Goal: Task Accomplishment & Management: Manage account settings

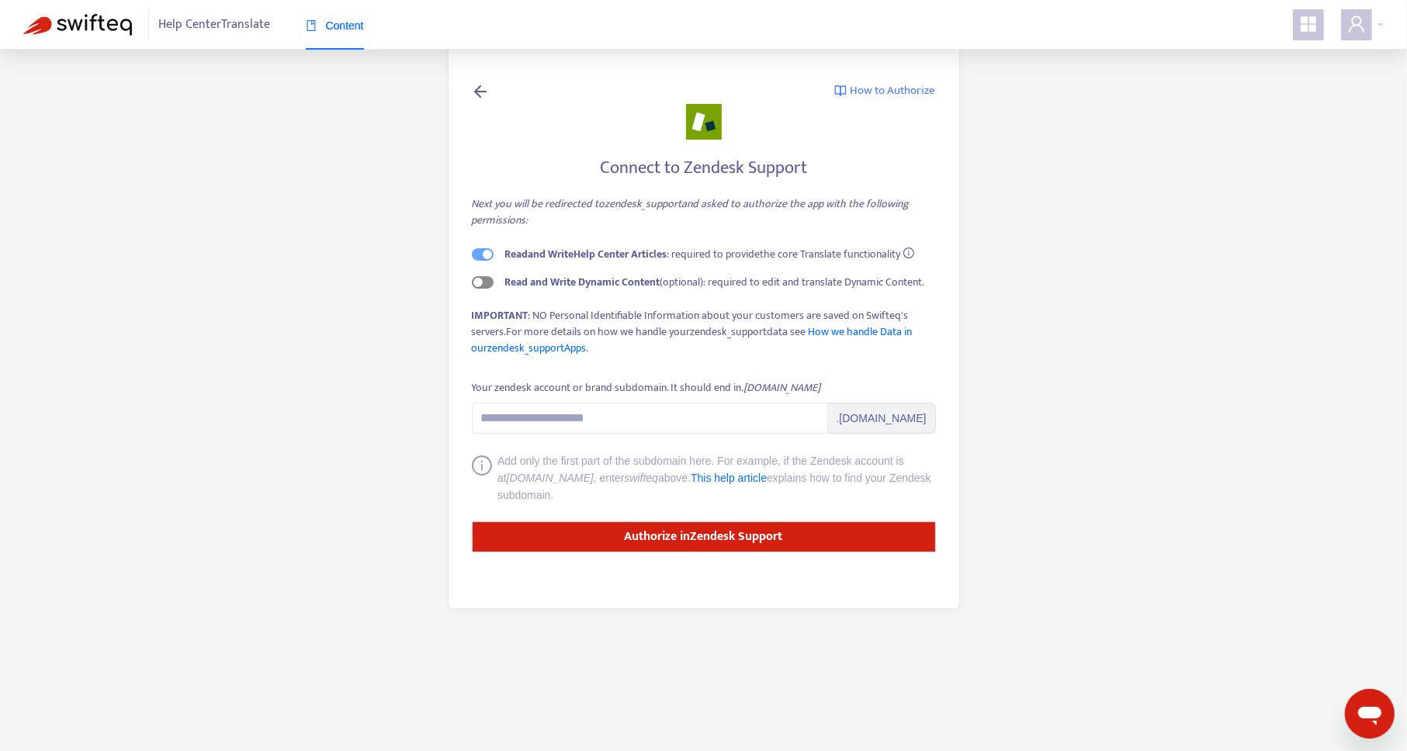
click at [488, 287] on span "button" at bounding box center [483, 282] width 22 height 12
click at [685, 417] on input "Your zendesk account or brand subdomain. It should end in .zendesk.com" at bounding box center [650, 418] width 356 height 31
type input "**********"
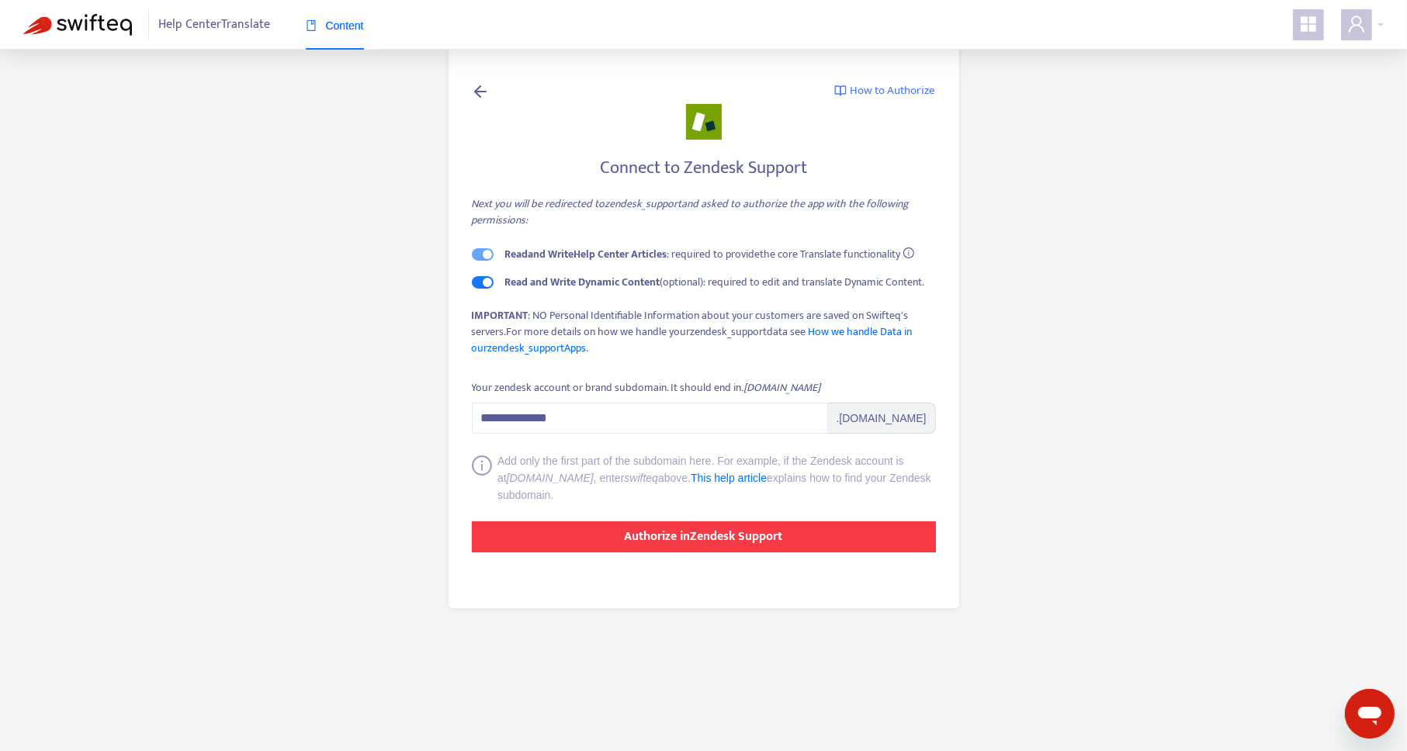
click at [767, 537] on strong "Authorize in Zendesk Support" at bounding box center [704, 536] width 158 height 21
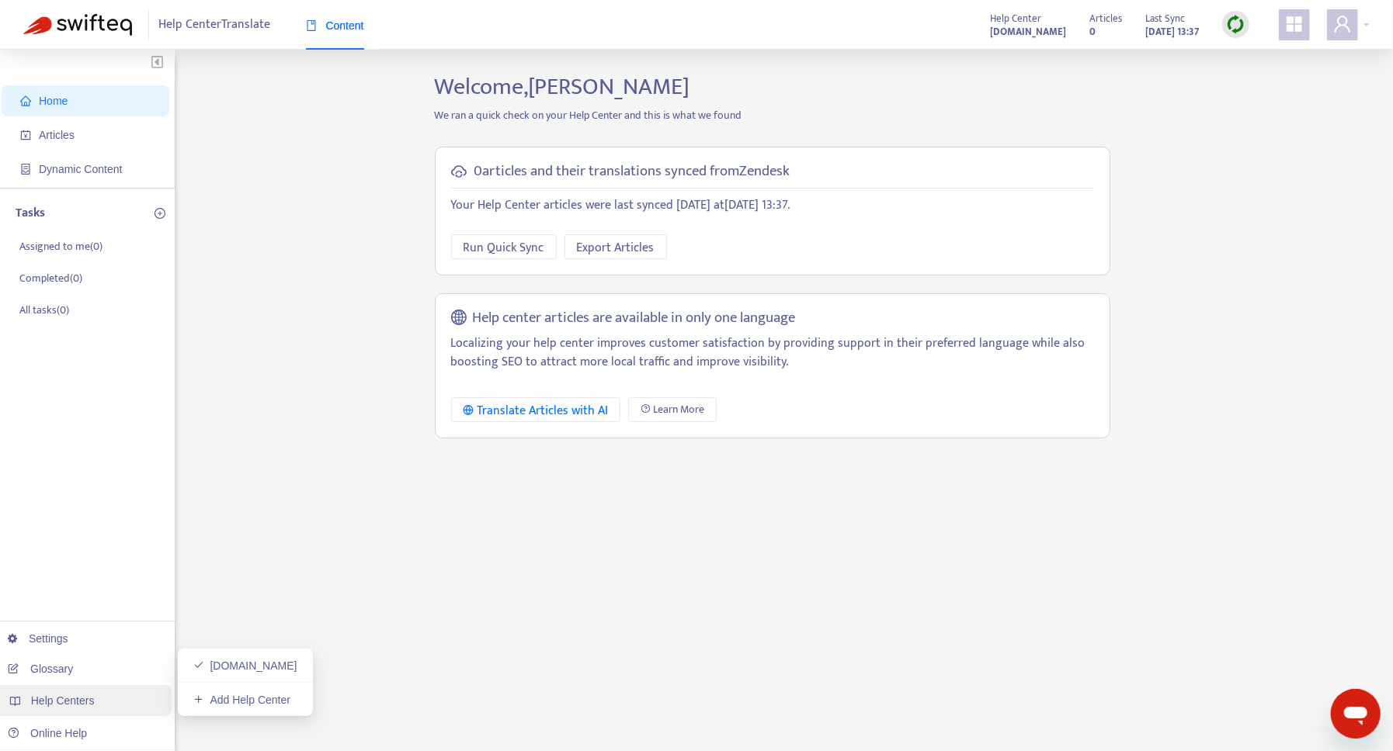
click at [67, 701] on span "Help Centers" at bounding box center [63, 701] width 64 height 12
click at [259, 699] on link "Add Help Center" at bounding box center [241, 700] width 97 height 12
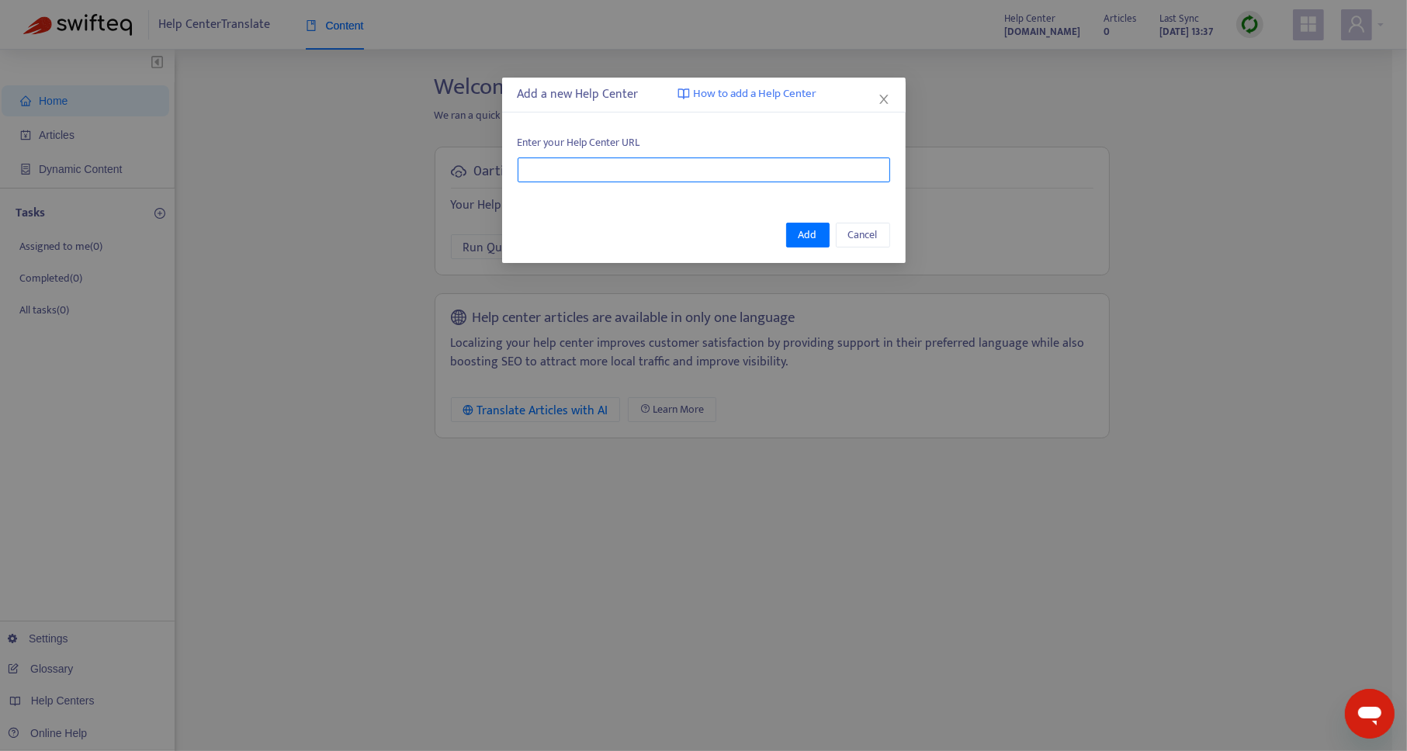
click at [603, 163] on input "text" at bounding box center [704, 170] width 373 height 25
paste input "**********"
click at [789, 92] on span "How to add a Help Center" at bounding box center [755, 94] width 123 height 18
drag, startPoint x: 841, startPoint y: 170, endPoint x: 505, endPoint y: 172, distance: 335.4
click at [505, 172] on div "**********" at bounding box center [704, 158] width 404 height 78
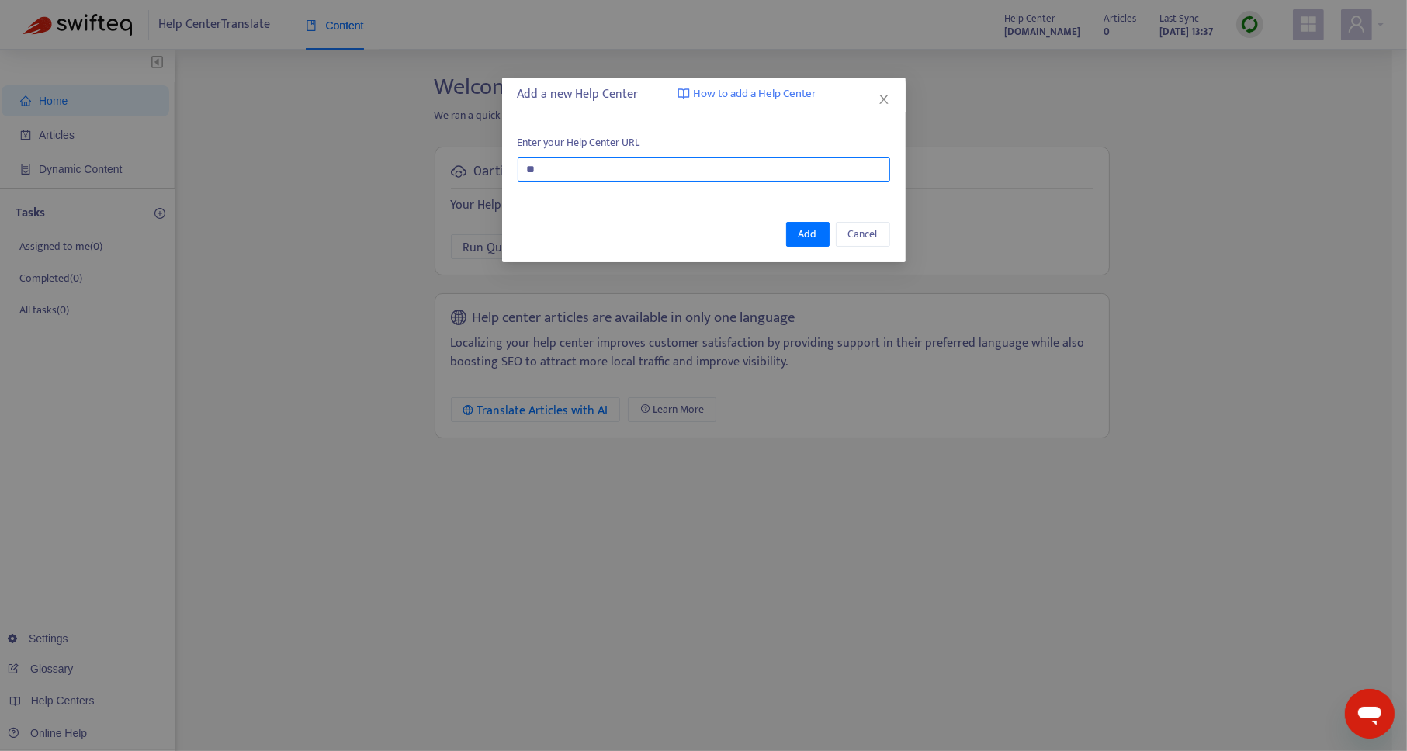
type input "*"
paste input "**********"
click at [807, 232] on span "Add" at bounding box center [808, 234] width 19 height 17
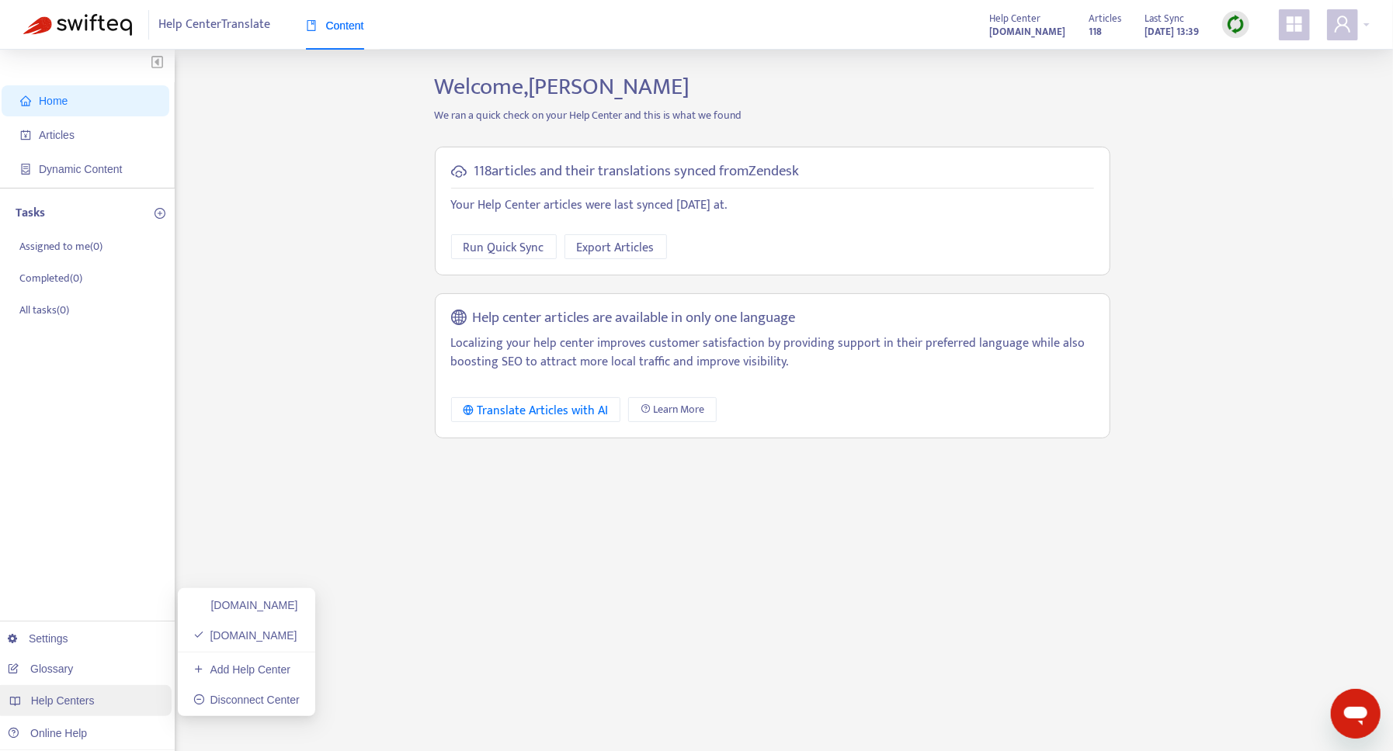
click at [80, 706] on span "Help Centers" at bounding box center [63, 701] width 64 height 12
click at [265, 669] on link "Add Help Center" at bounding box center [241, 670] width 97 height 12
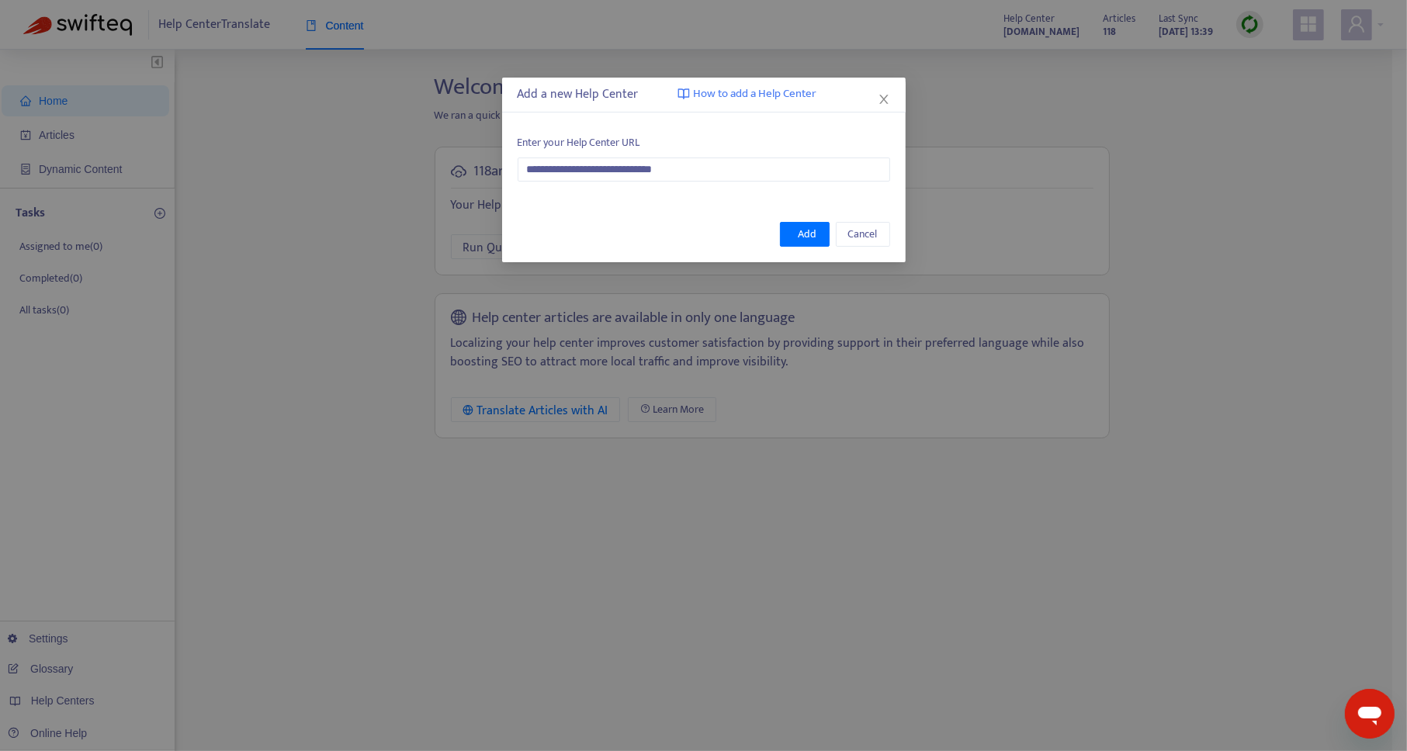
click at [619, 92] on div "Add a new Help Center How to add a Help Center" at bounding box center [704, 94] width 373 height 19
drag, startPoint x: 710, startPoint y: 170, endPoint x: 449, endPoint y: 174, distance: 260.9
click at [449, 174] on div "**********" at bounding box center [703, 375] width 1407 height 751
paste input "text"
click at [812, 236] on span "Add" at bounding box center [808, 234] width 19 height 17
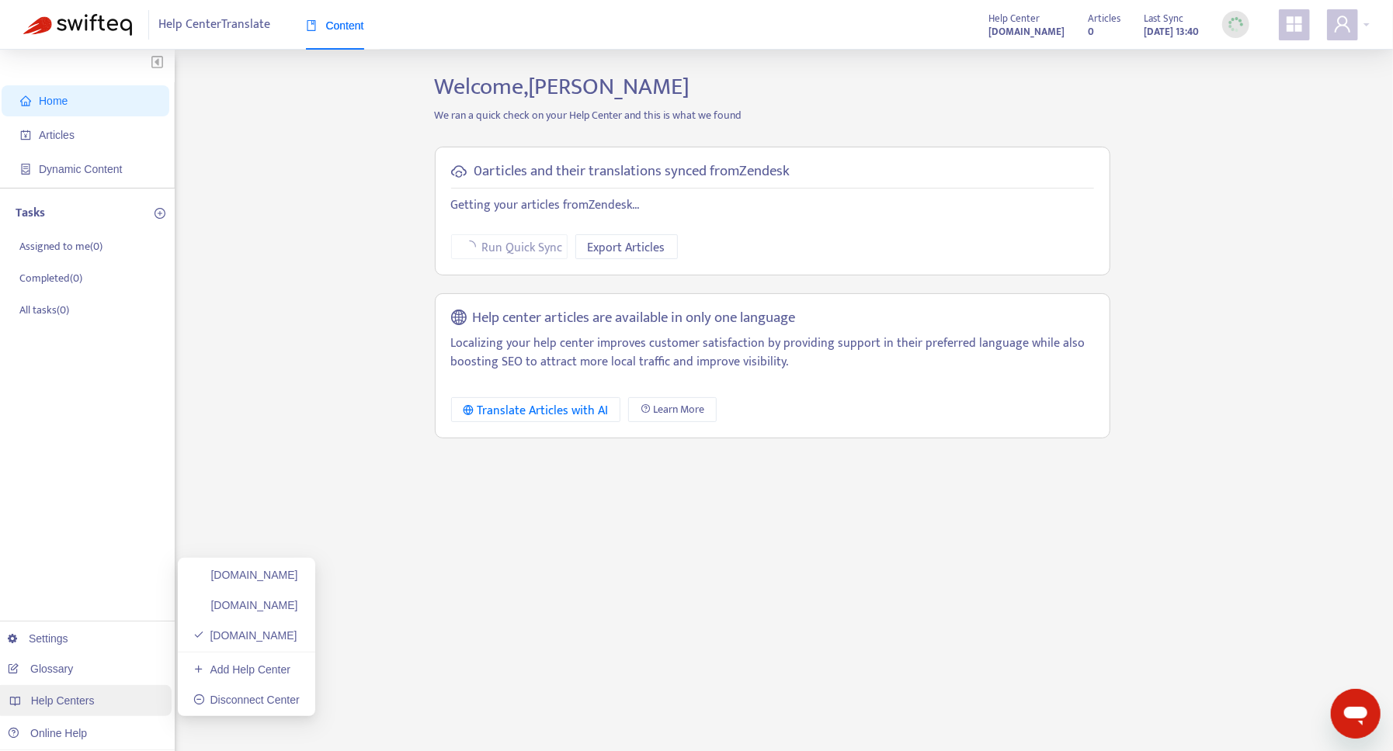
click at [82, 702] on span "Help Centers" at bounding box center [63, 701] width 64 height 12
click at [64, 695] on span "Help Centers" at bounding box center [63, 701] width 64 height 12
click at [284, 672] on link "Add Help Center" at bounding box center [241, 670] width 97 height 12
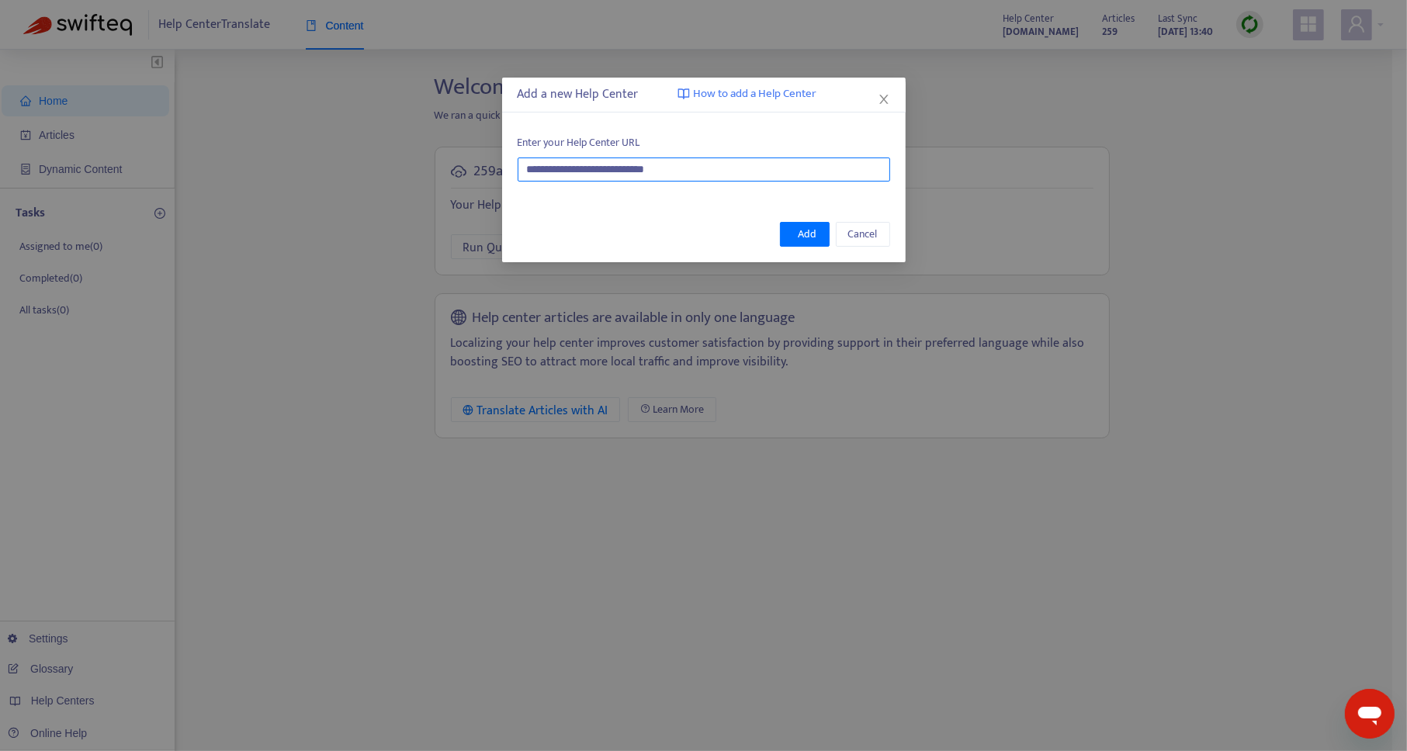
drag, startPoint x: 599, startPoint y: 158, endPoint x: 383, endPoint y: 154, distance: 215.1
click at [383, 154] on div "**********" at bounding box center [703, 375] width 1407 height 751
paste input "****"
click at [803, 232] on span "Add" at bounding box center [808, 234] width 19 height 17
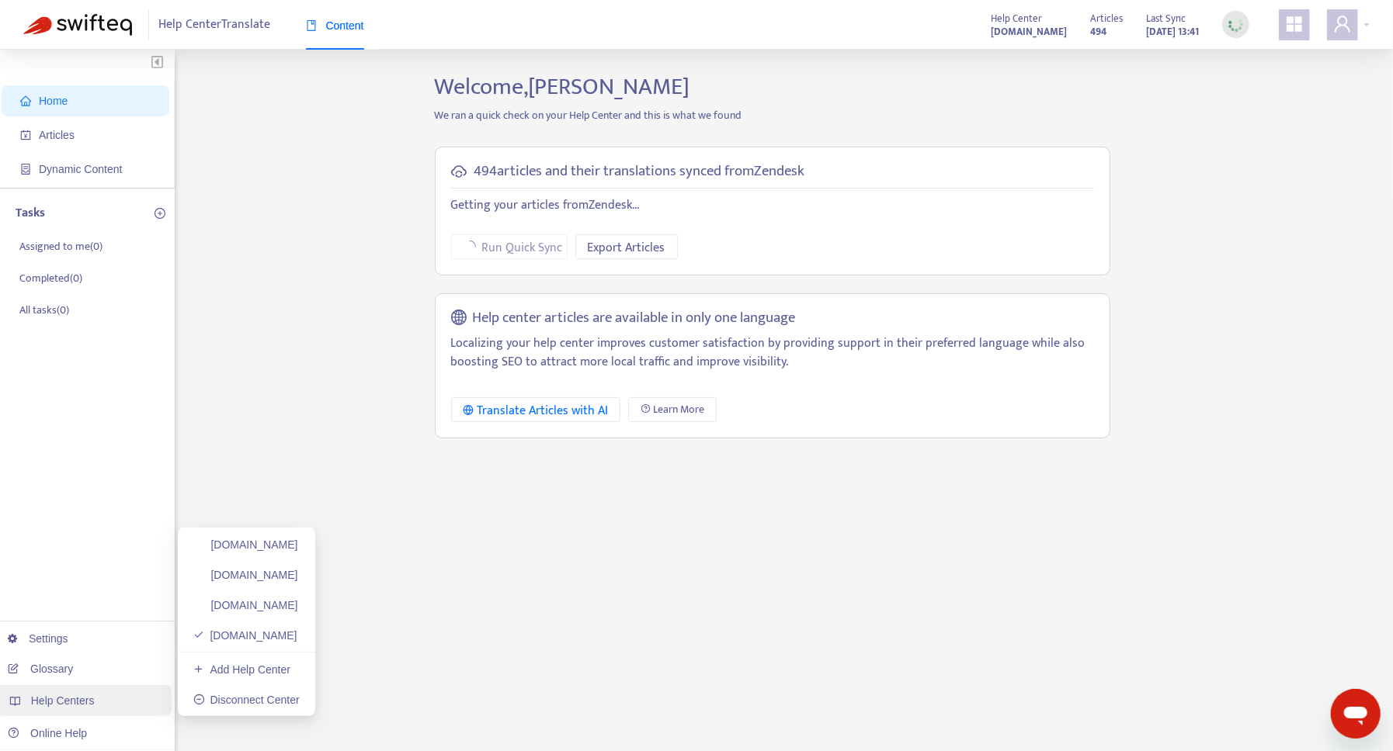
click at [69, 705] on span "Help Centers" at bounding box center [63, 701] width 64 height 12
click at [243, 672] on link "Add Help Center" at bounding box center [241, 670] width 97 height 12
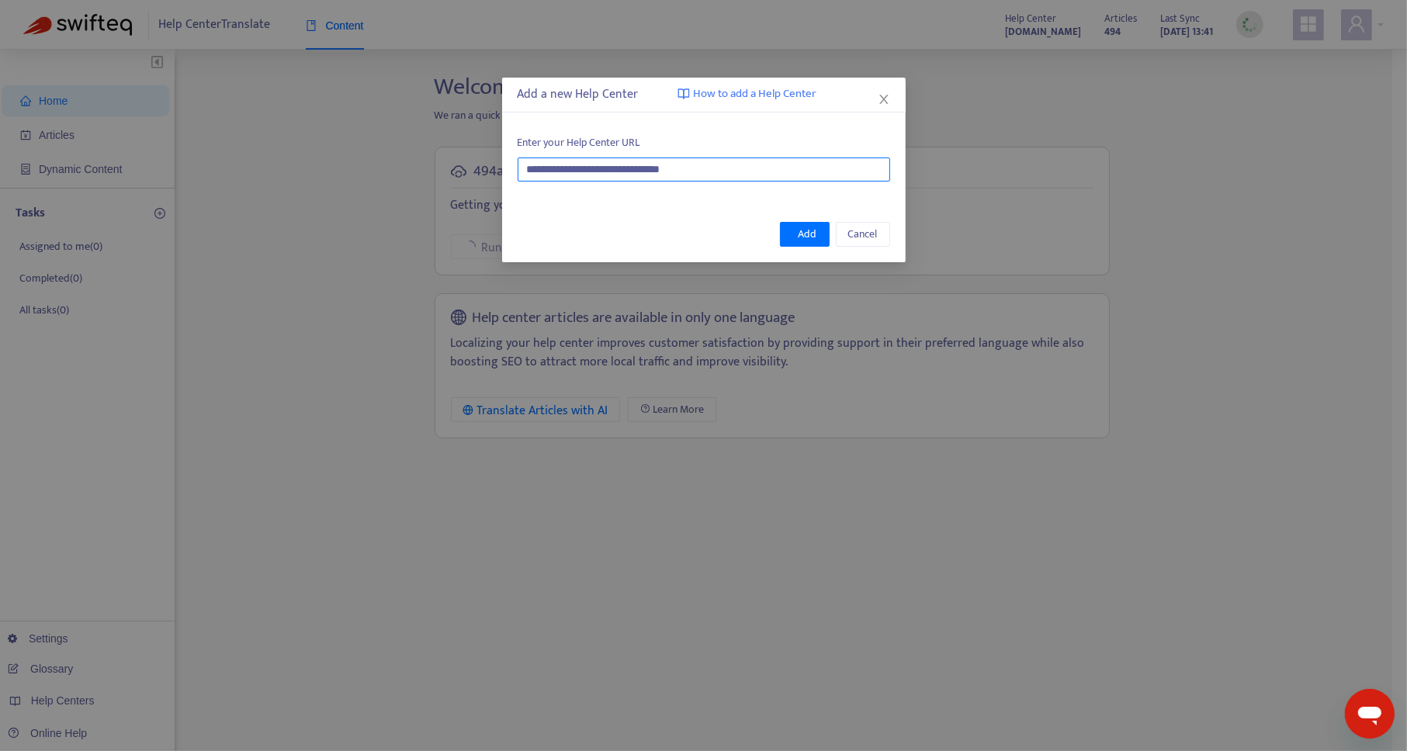
drag, startPoint x: 726, startPoint y: 172, endPoint x: 427, endPoint y: 165, distance: 298.9
click at [427, 165] on div "**********" at bounding box center [703, 375] width 1407 height 751
paste input "text"
type input "**********"
click at [808, 226] on span "Add" at bounding box center [808, 234] width 19 height 17
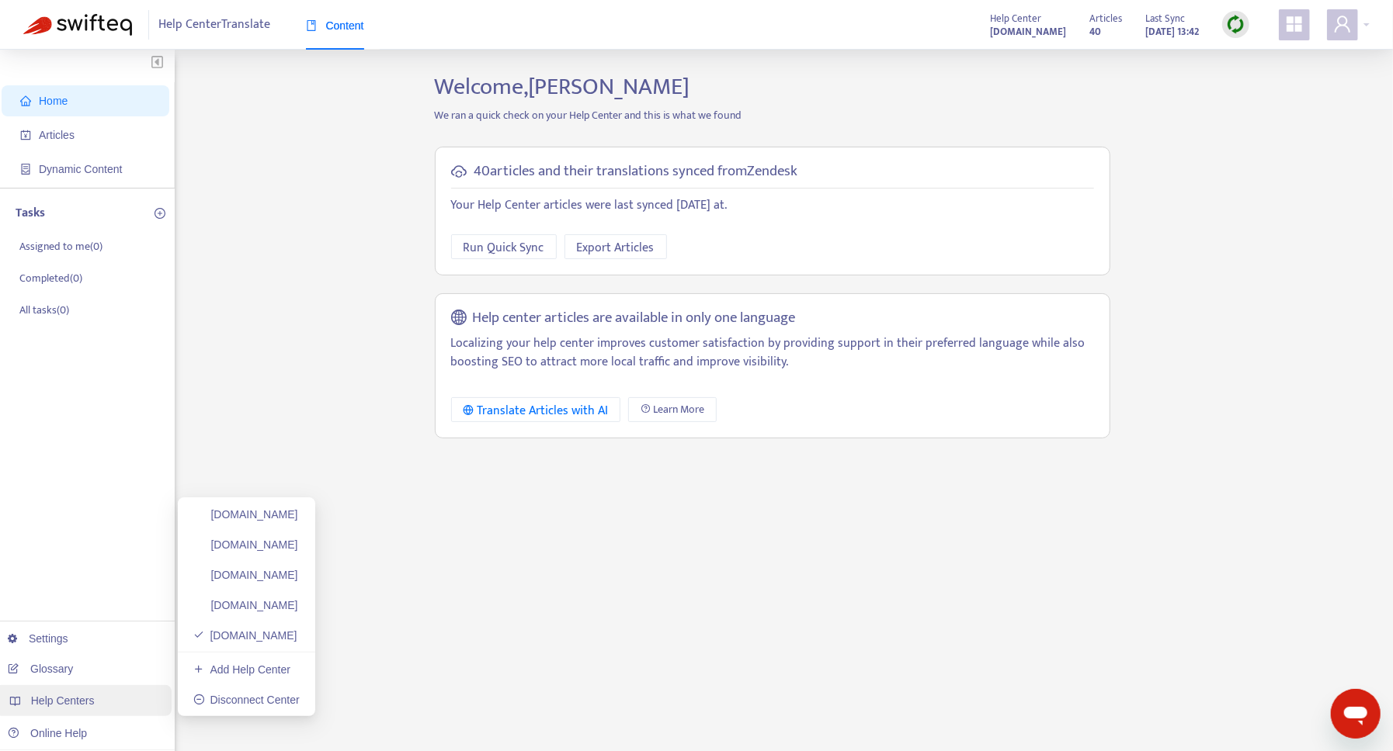
click at [92, 704] on div "Help Centers" at bounding box center [83, 700] width 176 height 31
click at [263, 546] on link "[DOMAIN_NAME]" at bounding box center [245, 545] width 105 height 12
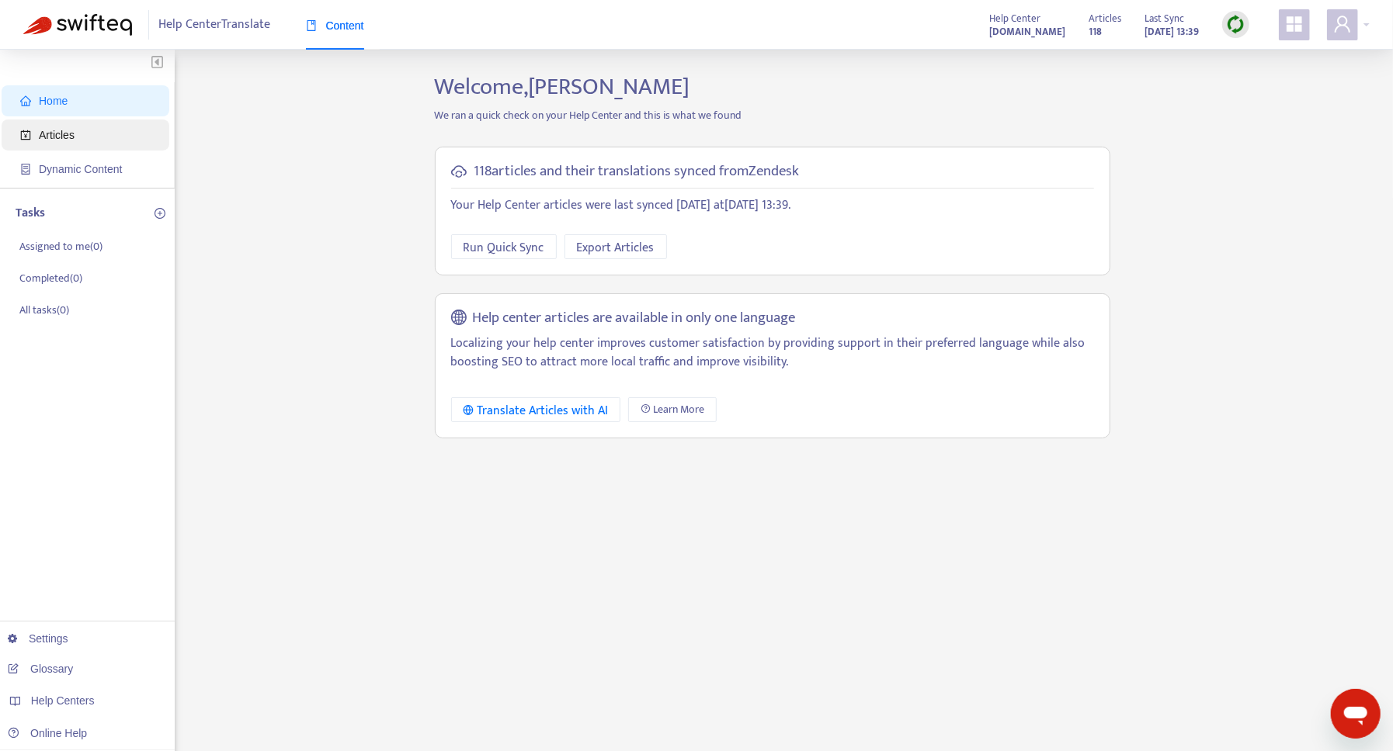
click at [70, 134] on span "Articles" at bounding box center [57, 135] width 36 height 12
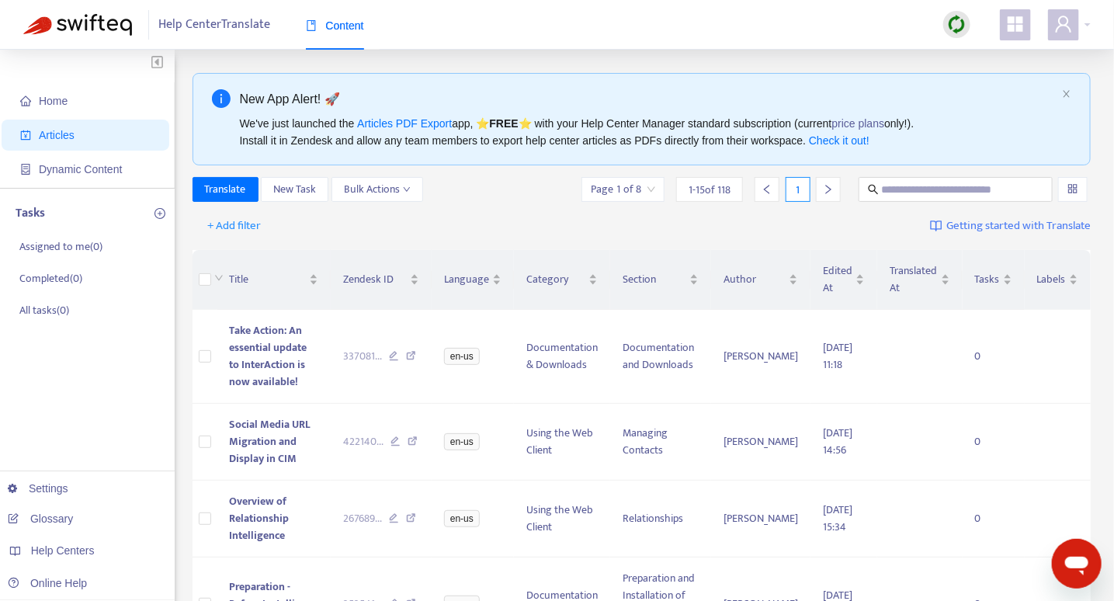
drag, startPoint x: 1268, startPoint y: 5, endPoint x: 740, endPoint y: 59, distance: 530.7
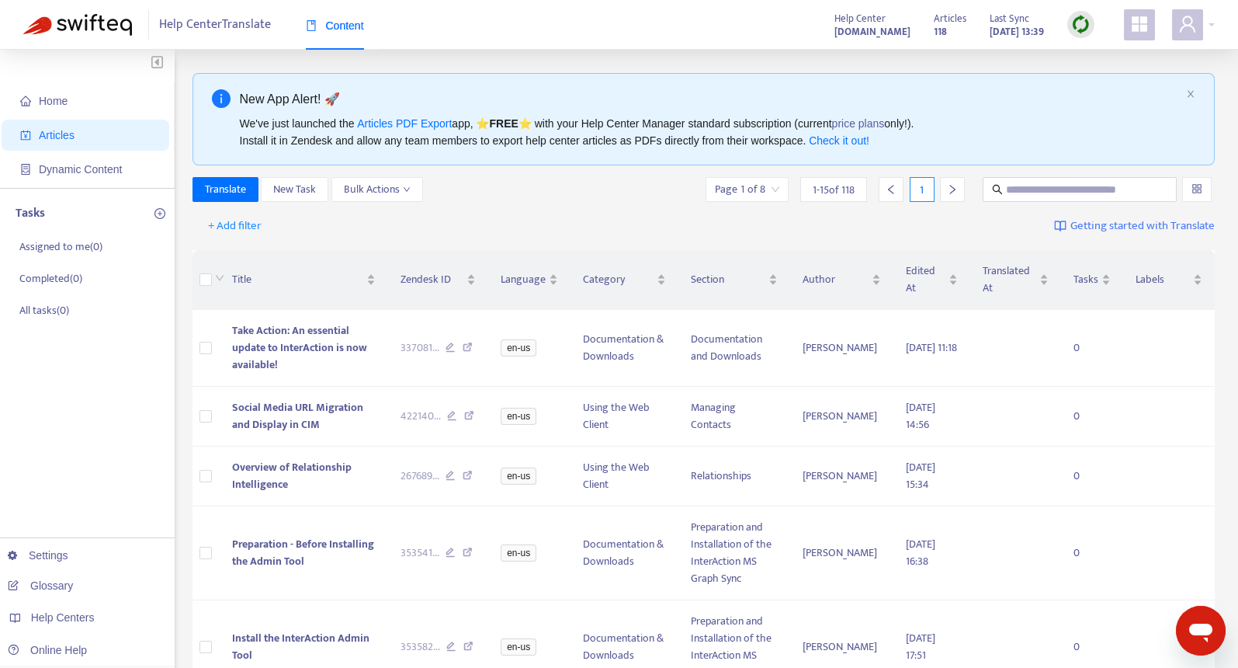
drag, startPoint x: 1109, startPoint y: 0, endPoint x: 767, endPoint y: 61, distance: 347.8
click at [1194, 29] on icon "user" at bounding box center [1187, 24] width 19 height 19
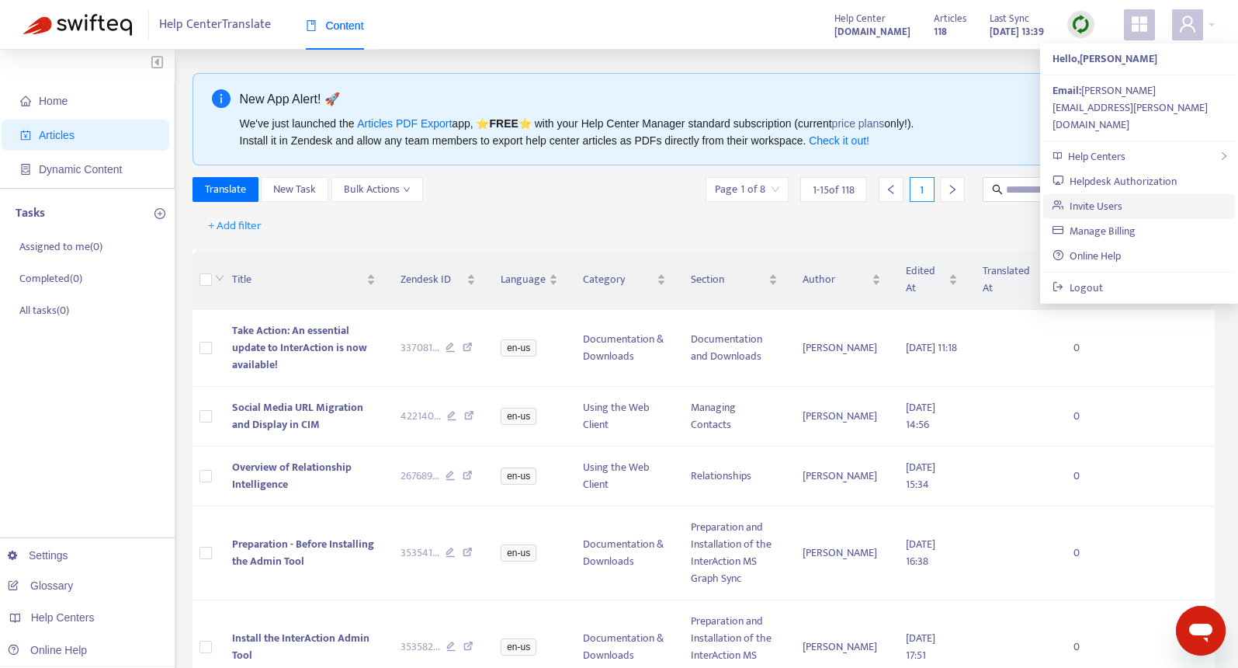
click at [1116, 197] on link "Invite Users" at bounding box center [1088, 206] width 70 height 18
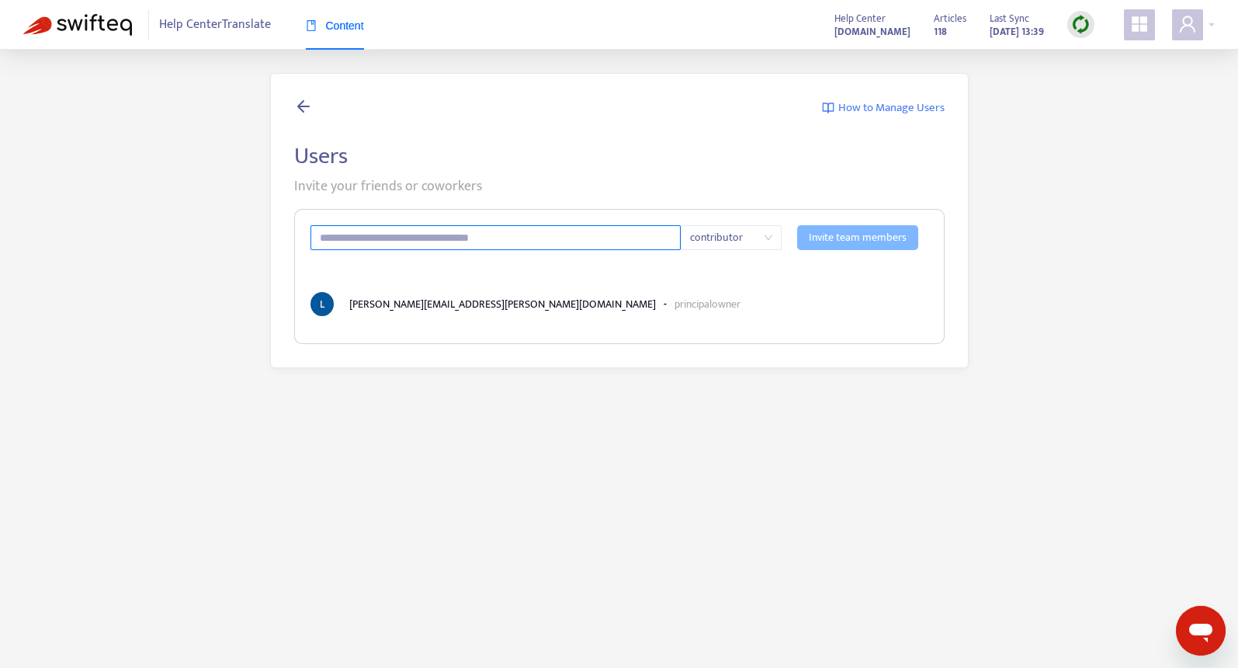
click at [612, 240] on input "text" at bounding box center [496, 237] width 371 height 25
paste input "**********"
click at [737, 232] on span "contributor" at bounding box center [731, 237] width 82 height 23
type input "**********"
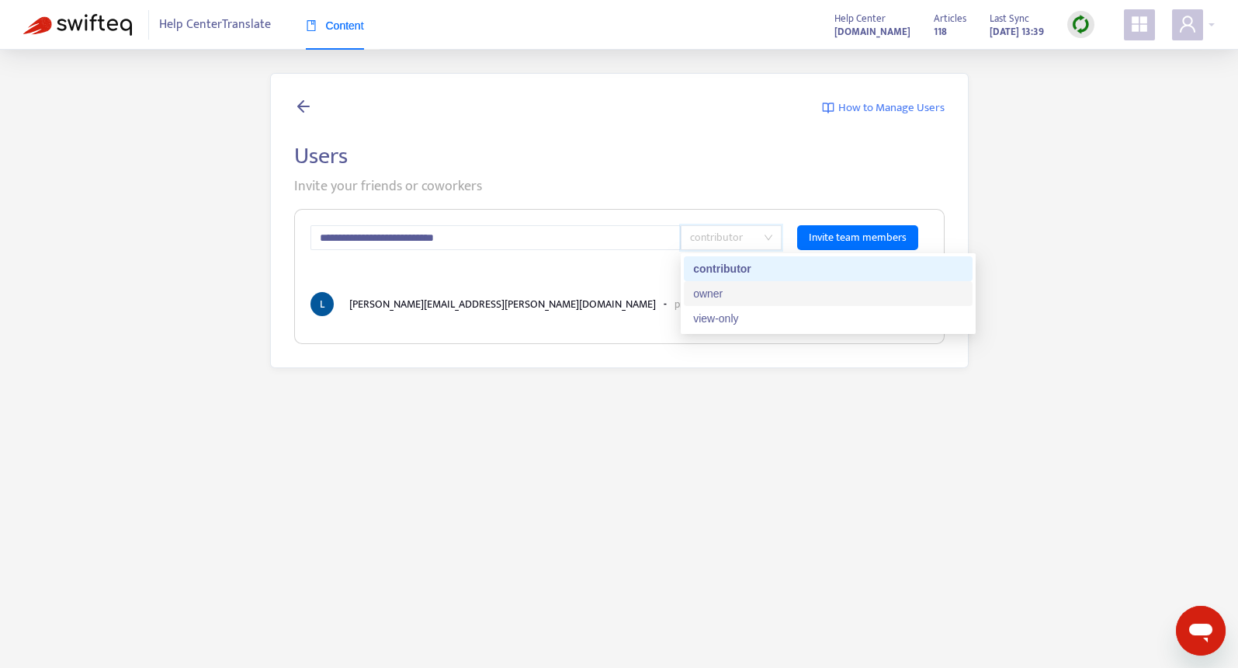
click at [741, 296] on div "owner" at bounding box center [828, 293] width 270 height 17
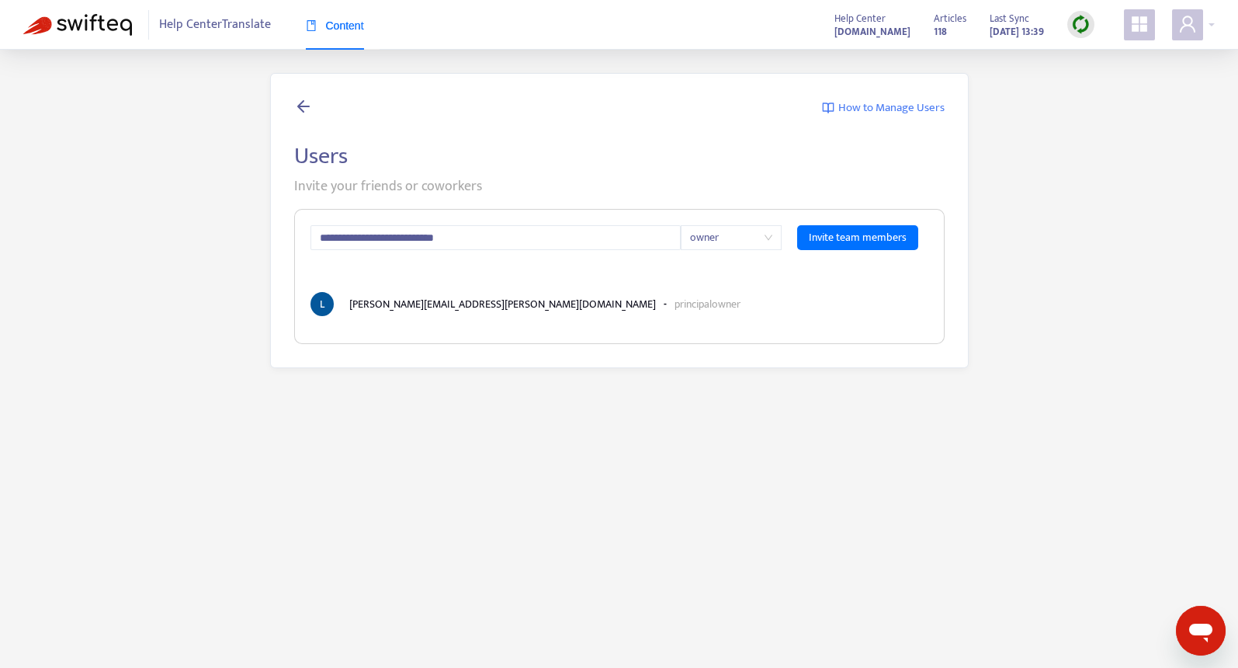
click at [855, 111] on span "How to Manage Users" at bounding box center [891, 108] width 106 height 18
click at [842, 237] on span "Invite team members" at bounding box center [858, 237] width 98 height 17
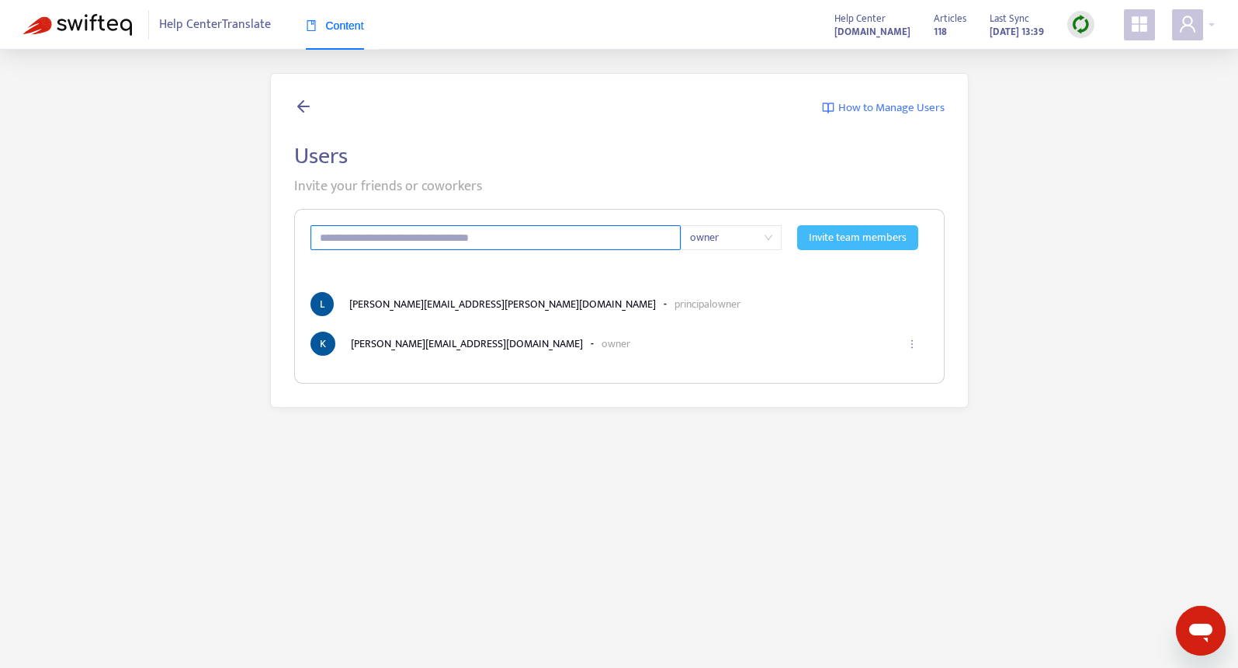
click at [534, 237] on input "text" at bounding box center [496, 237] width 371 height 25
paste input "**********"
click at [383, 240] on input "**********" at bounding box center [496, 237] width 371 height 25
click at [435, 233] on input "**********" at bounding box center [496, 237] width 371 height 25
type input "**********"
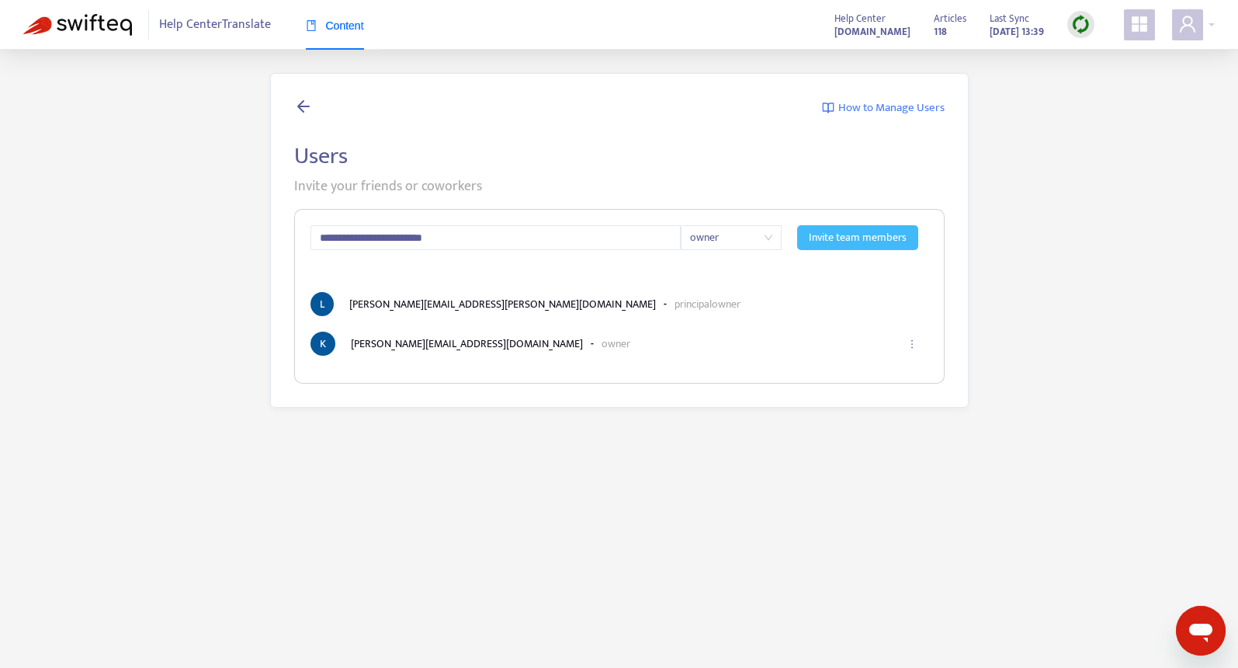
click at [886, 235] on span "Invite team members" at bounding box center [858, 237] width 98 height 17
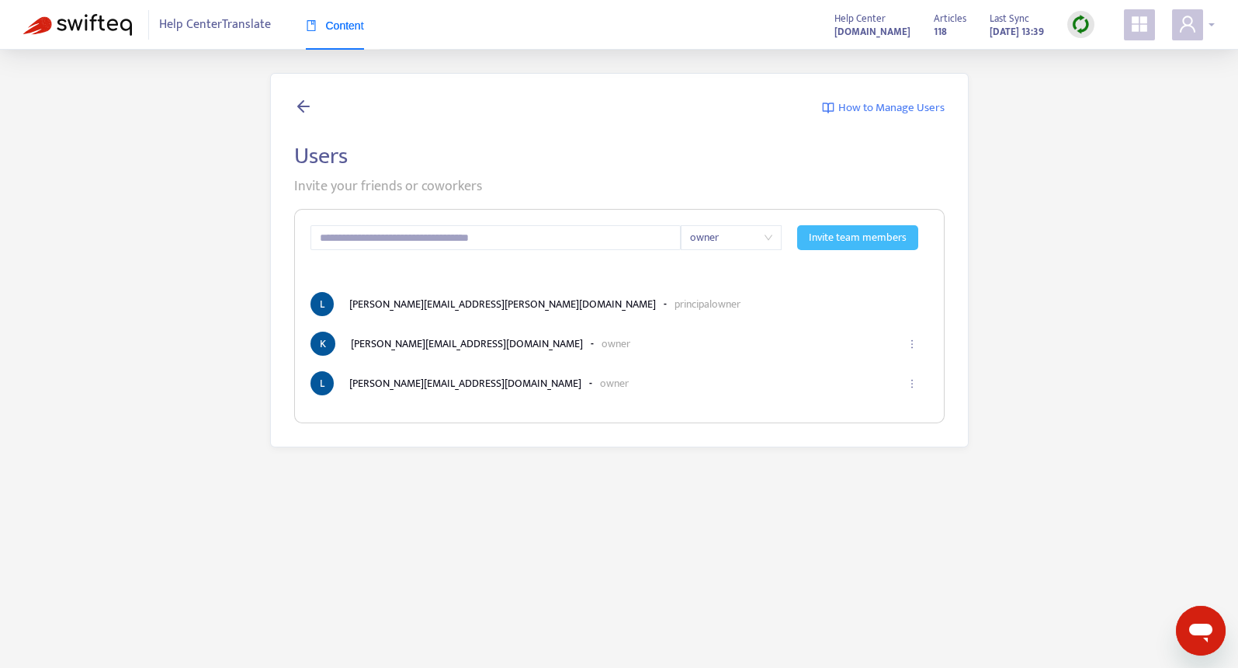
click at [1199, 26] on span at bounding box center [1187, 24] width 31 height 31
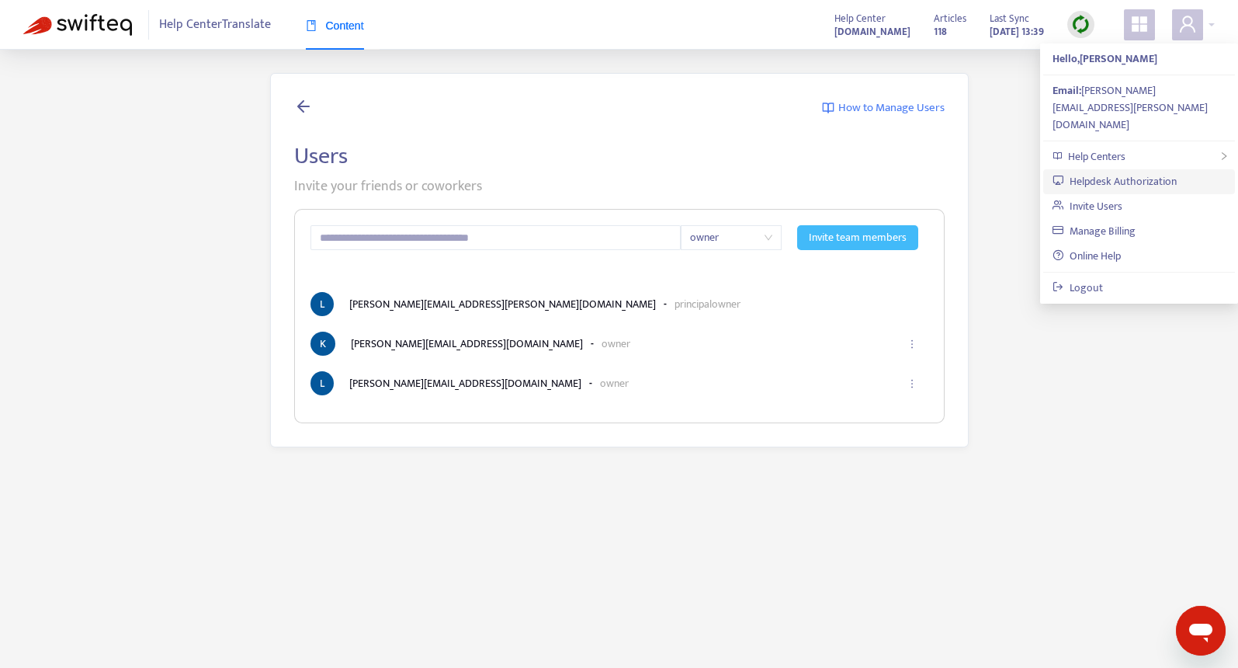
click at [1144, 172] on link "Helpdesk Authorization" at bounding box center [1115, 181] width 124 height 18
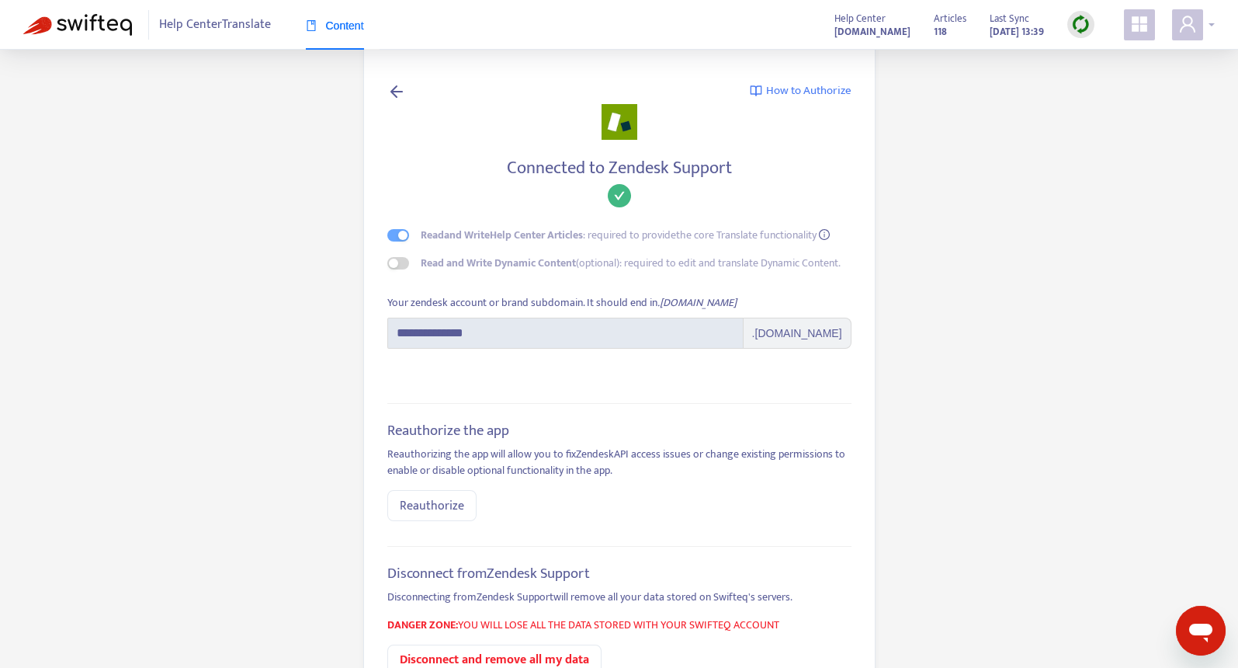
click at [1213, 19] on div at bounding box center [1193, 24] width 43 height 31
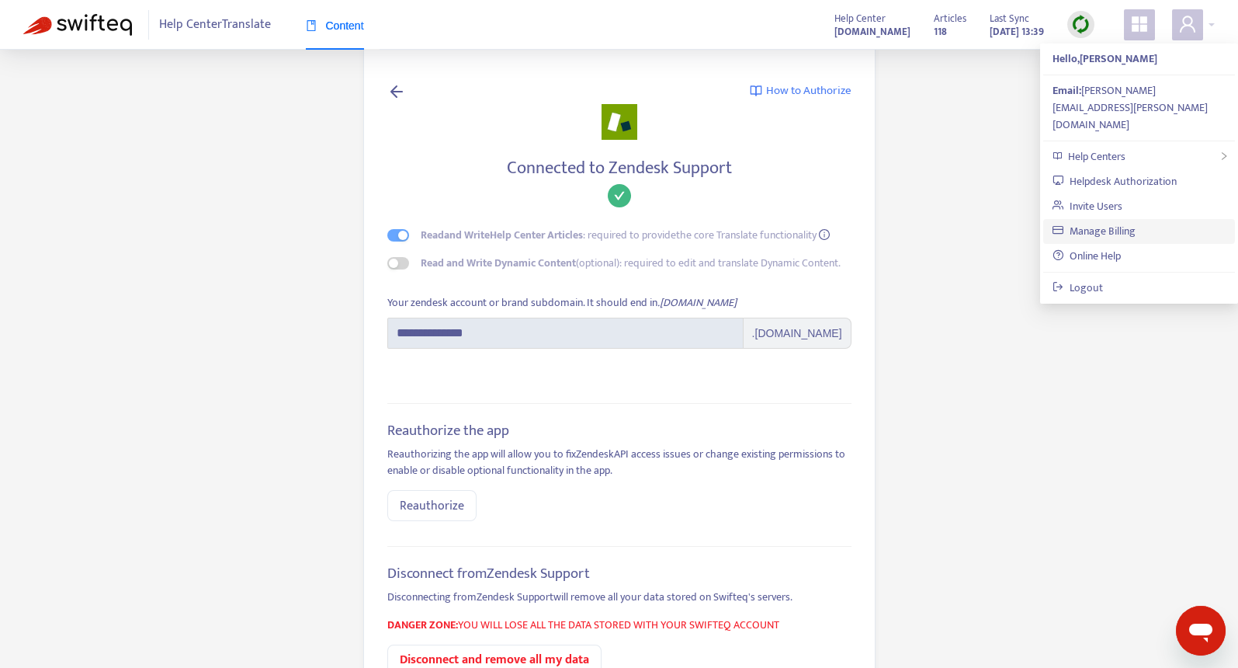
click at [1136, 222] on link "Manage Billing" at bounding box center [1094, 231] width 83 height 18
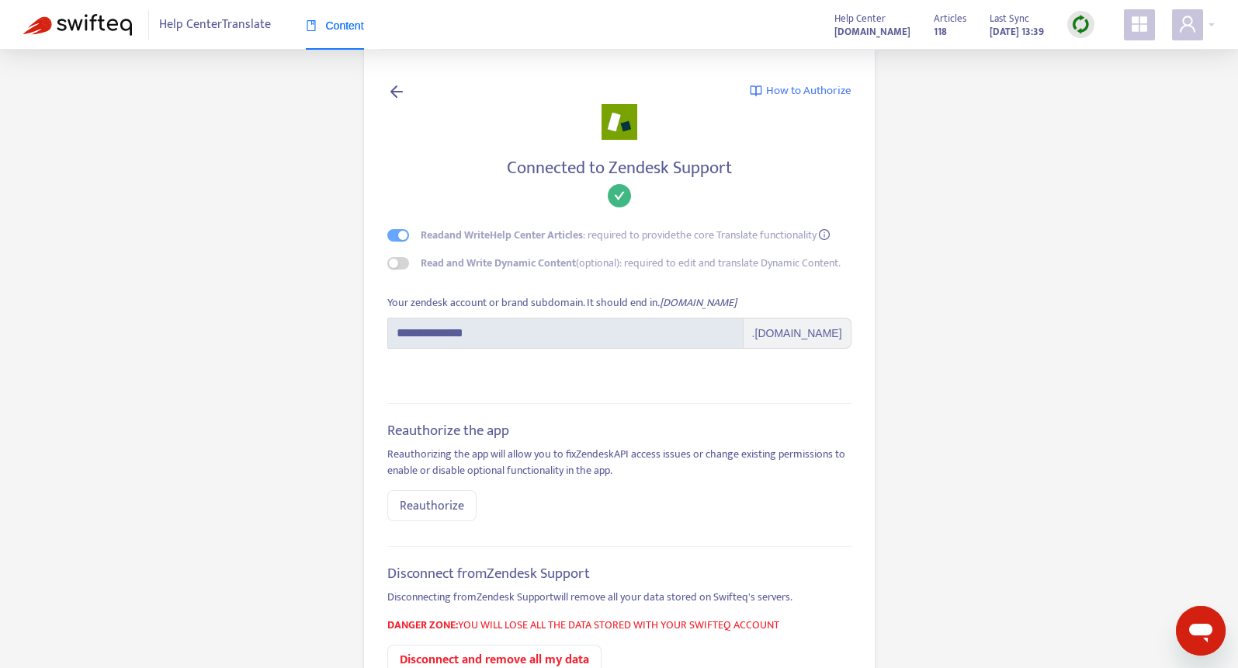
click at [1138, 25] on icon "appstore" at bounding box center [1139, 24] width 19 height 19
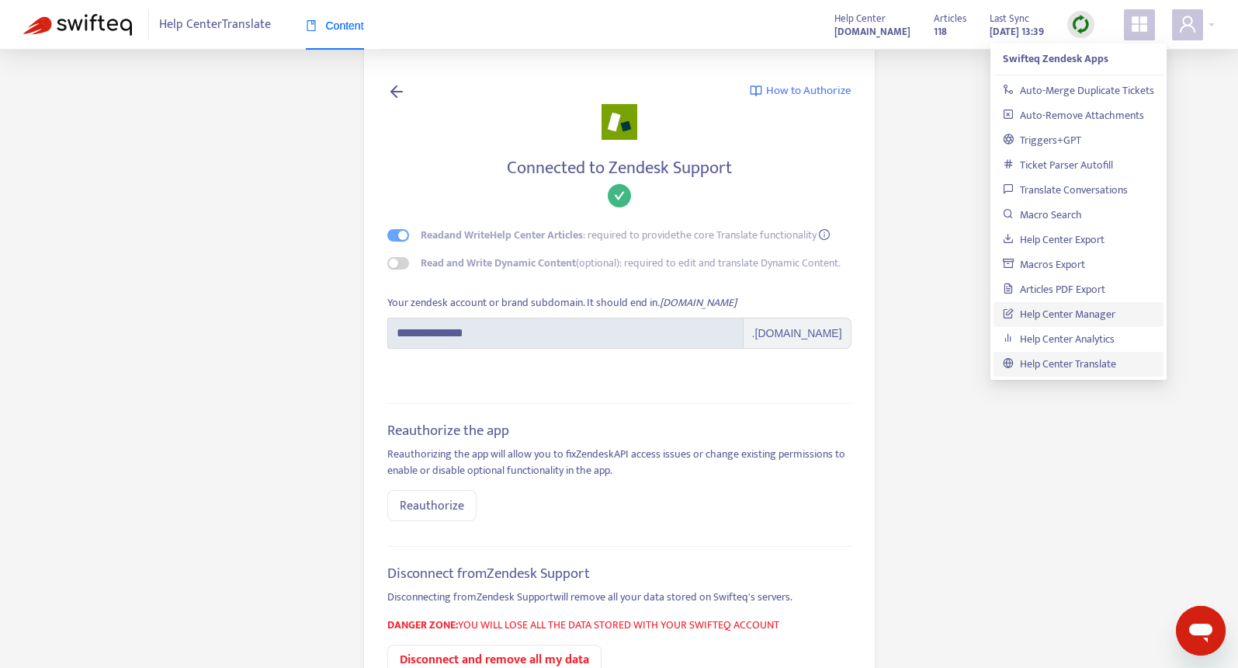
click at [1115, 313] on link "Help Center Manager" at bounding box center [1059, 314] width 113 height 18
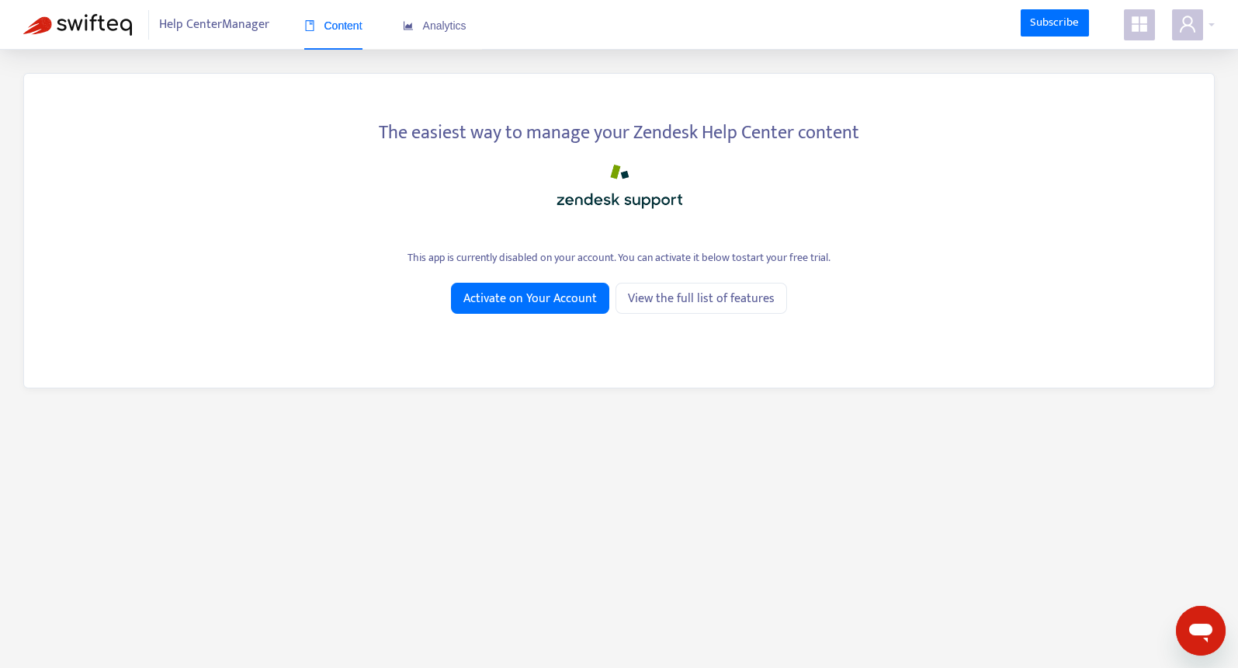
click at [1141, 32] on icon "appstore" at bounding box center [1140, 24] width 16 height 16
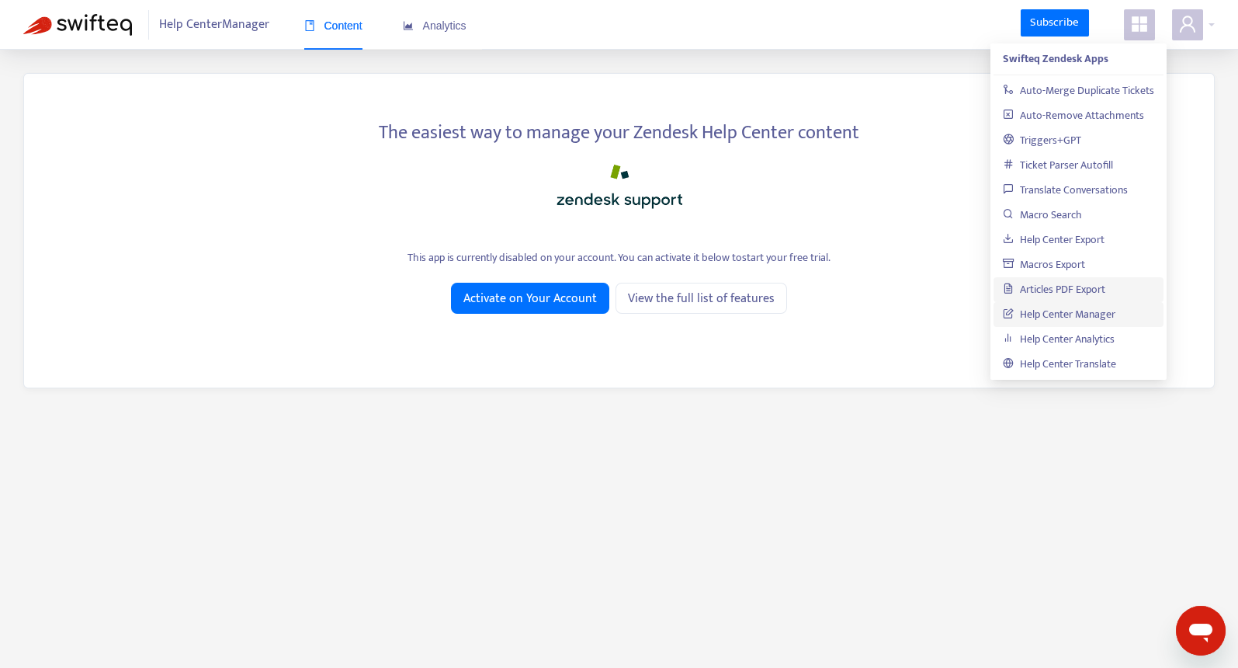
click at [1092, 290] on link "Articles PDF Export" at bounding box center [1054, 289] width 102 height 18
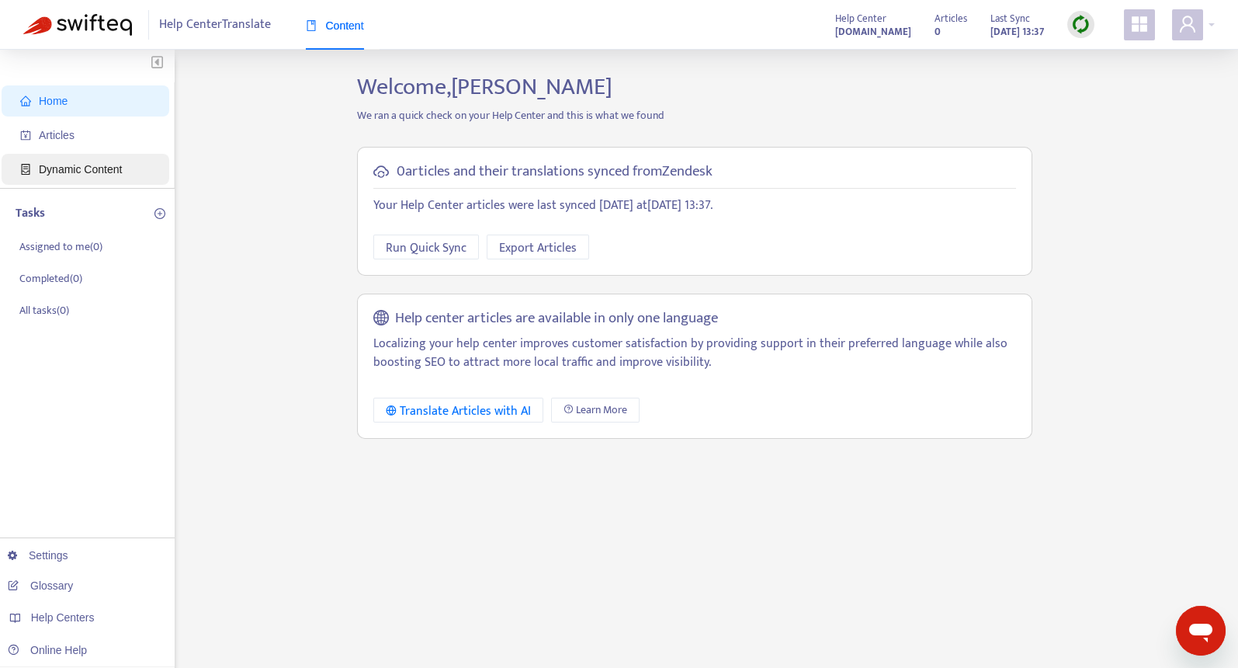
click at [63, 173] on span "Dynamic Content" at bounding box center [80, 169] width 83 height 12
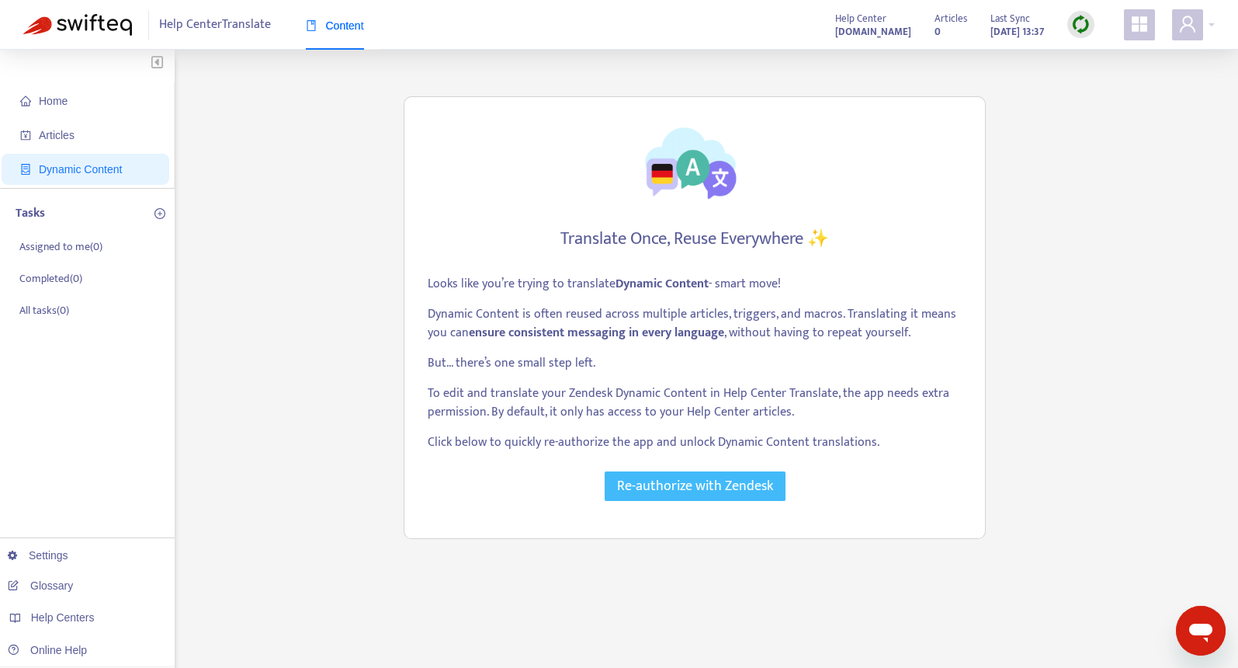
click at [665, 488] on span "Re-authorize with Zendesk" at bounding box center [695, 486] width 156 height 22
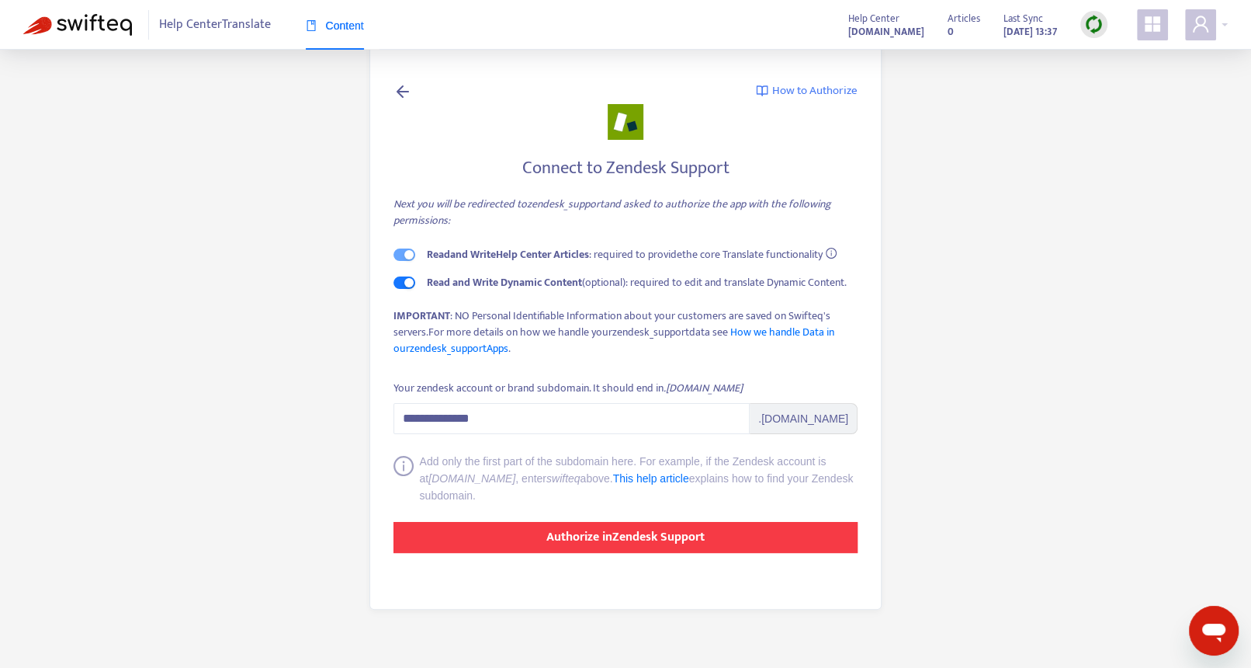
click at [601, 529] on strong "Authorize in Zendesk Support" at bounding box center [626, 536] width 158 height 21
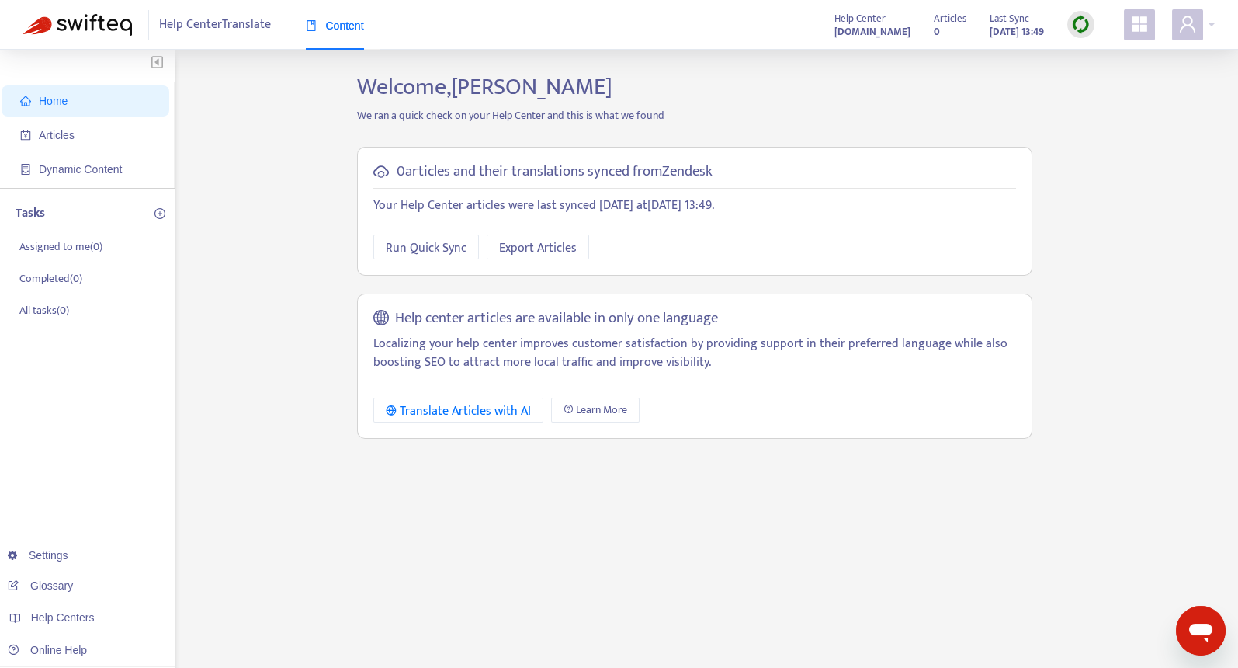
click at [1136, 23] on icon "appstore" at bounding box center [1140, 24] width 16 height 16
click at [1197, 23] on span at bounding box center [1187, 24] width 31 height 31
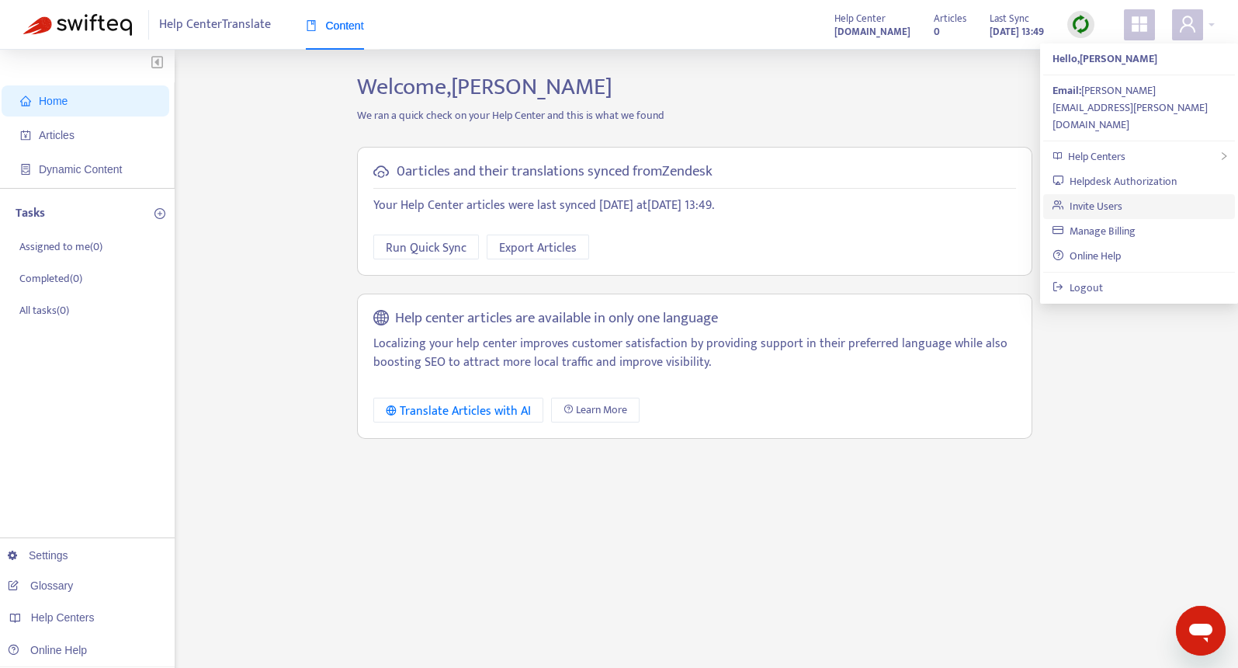
click at [1113, 197] on link "Invite Users" at bounding box center [1088, 206] width 70 height 18
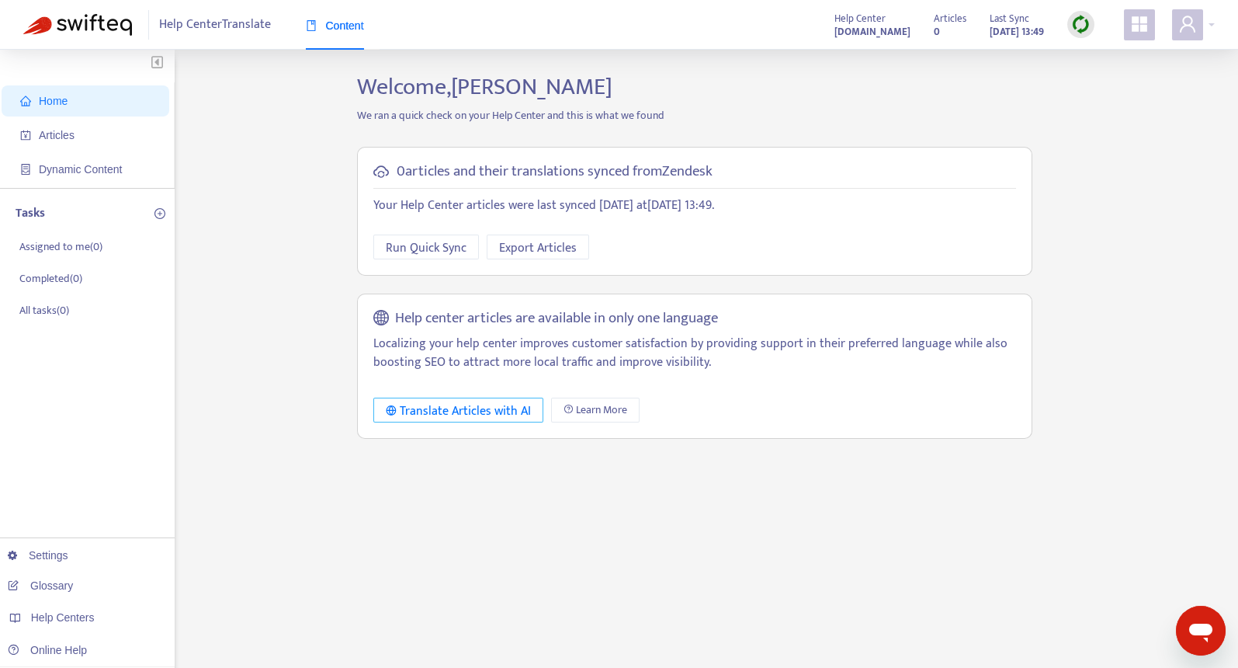
click at [489, 406] on div "Translate Articles with AI" at bounding box center [458, 410] width 145 height 19
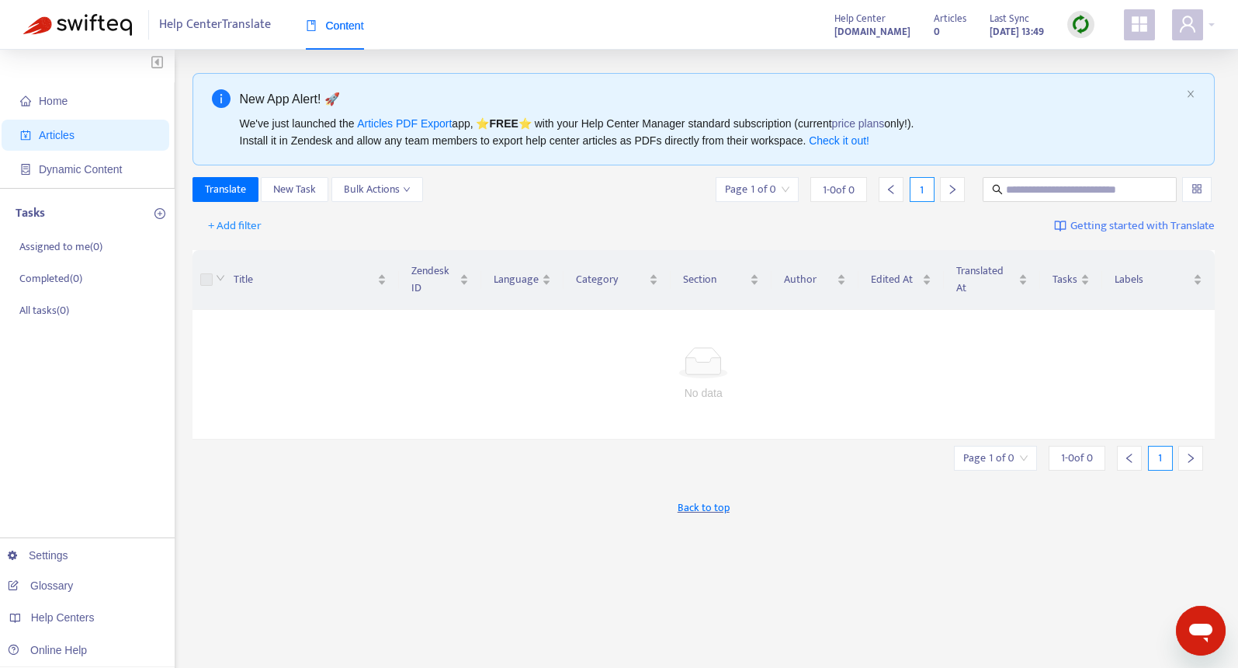
click at [60, 134] on span "Articles" at bounding box center [57, 135] width 36 height 12
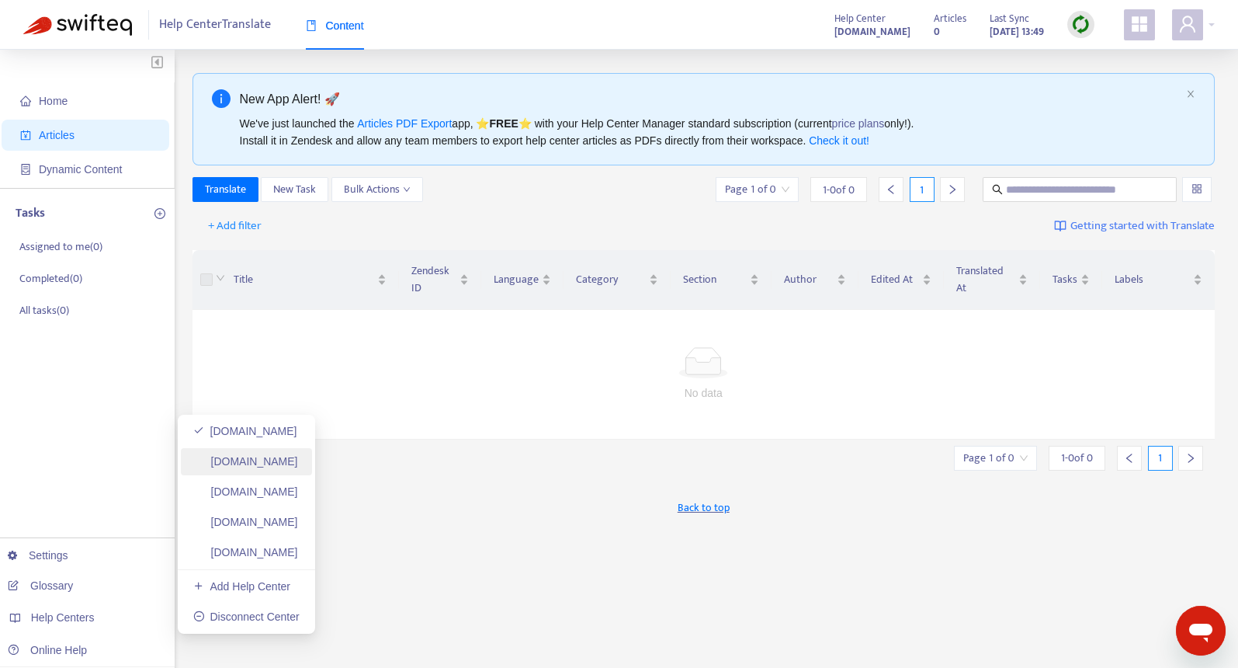
click at [278, 462] on link "[DOMAIN_NAME]" at bounding box center [245, 461] width 105 height 12
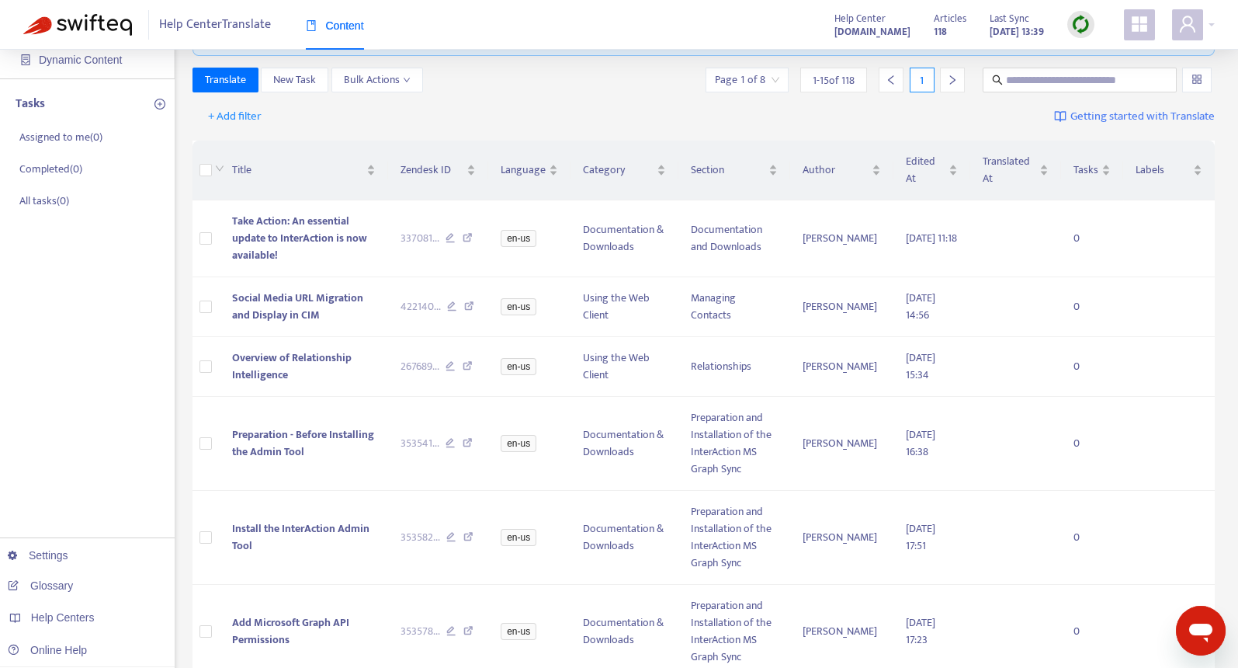
scroll to position [105, 0]
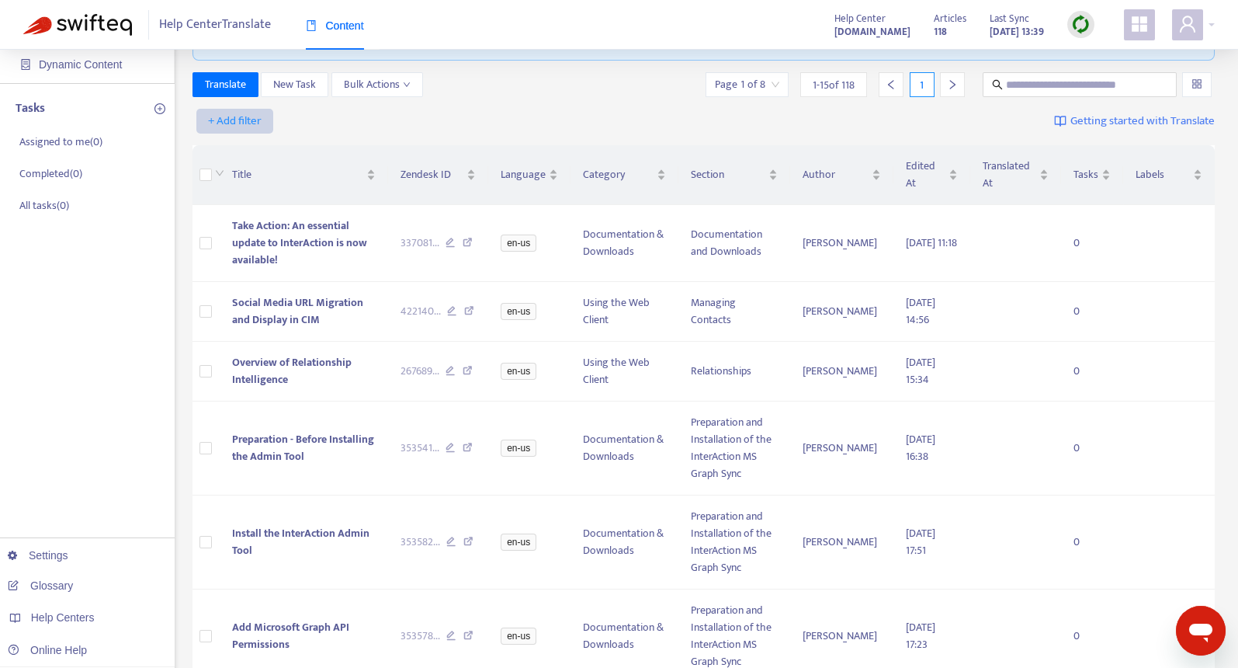
click at [244, 120] on span "+ Add filter" at bounding box center [235, 121] width 54 height 19
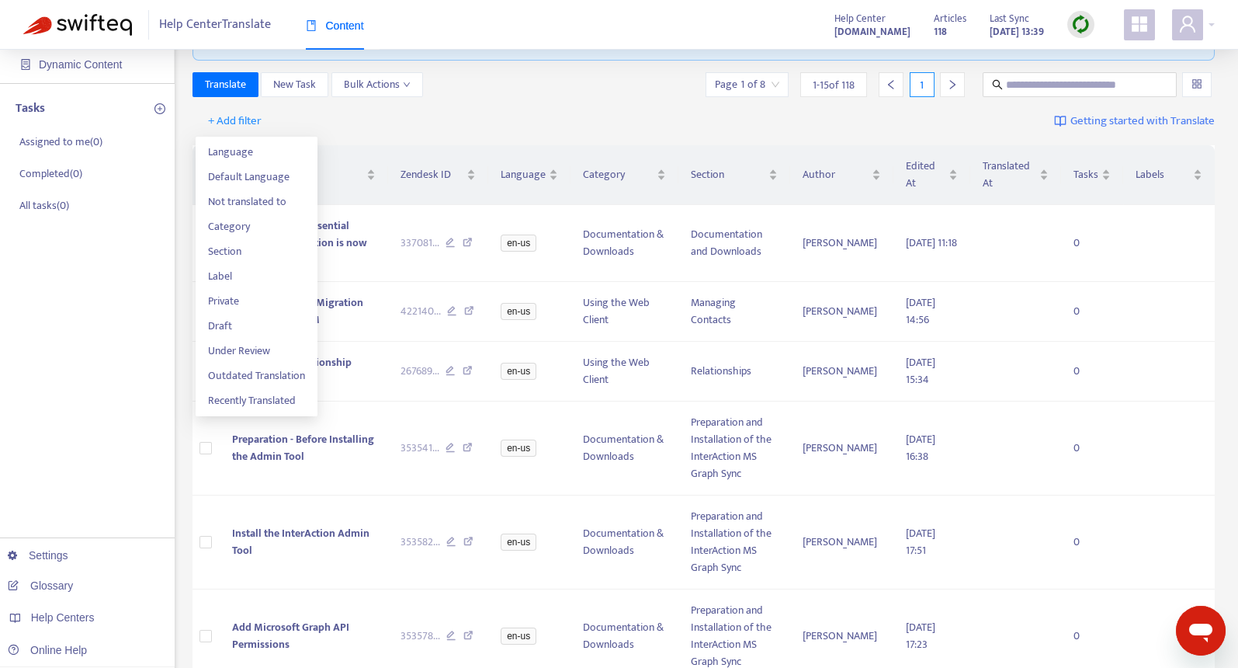
click at [473, 119] on div "+ Add filter Getting started with Translate" at bounding box center [704, 121] width 1023 height 36
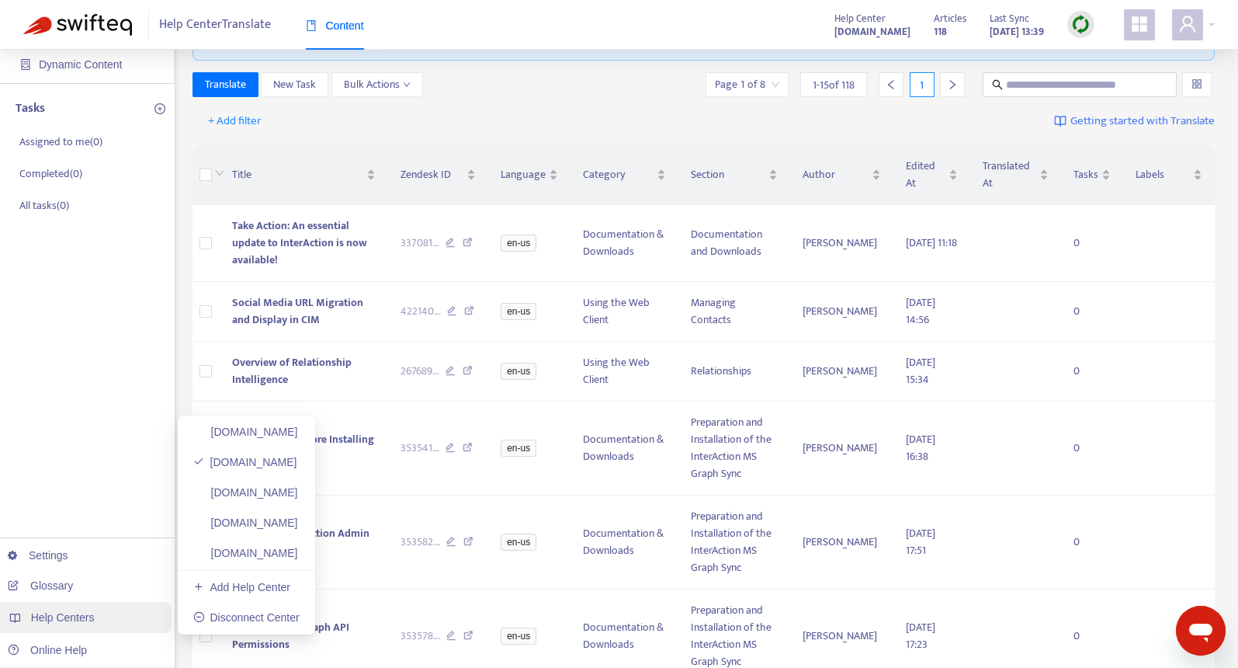
click at [100, 619] on div "Help Centers" at bounding box center [83, 617] width 176 height 31
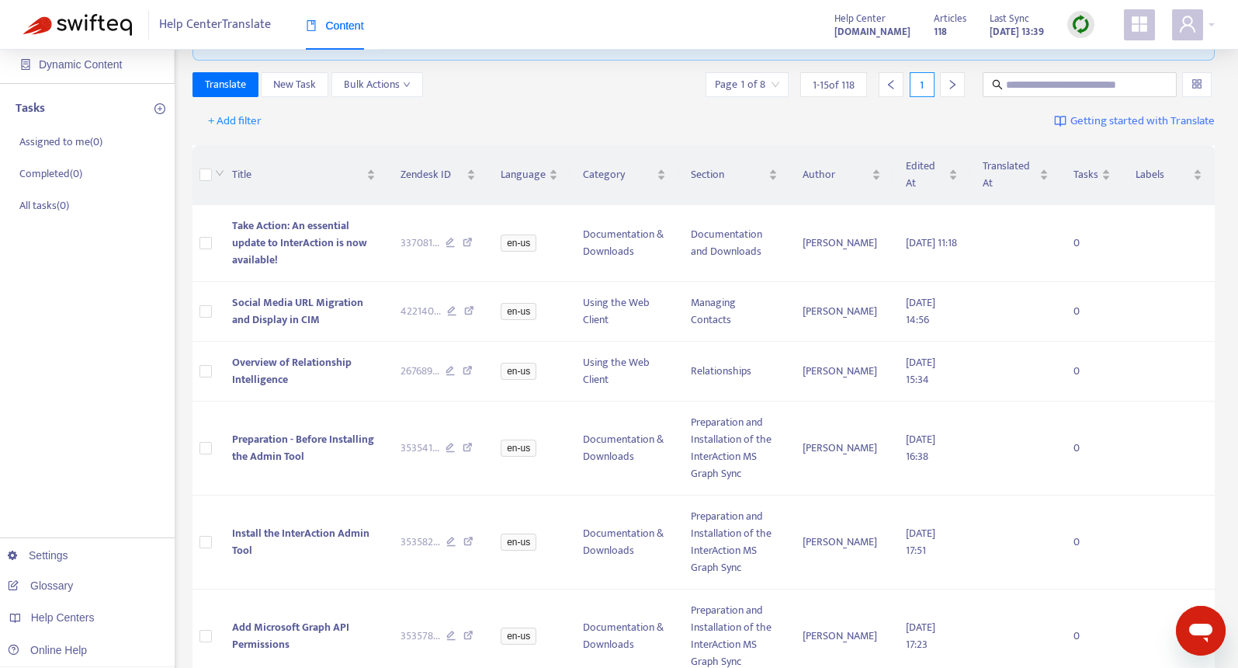
click at [187, 23] on span "Help Center Translate" at bounding box center [215, 24] width 112 height 29
click at [99, 20] on img at bounding box center [77, 25] width 109 height 22
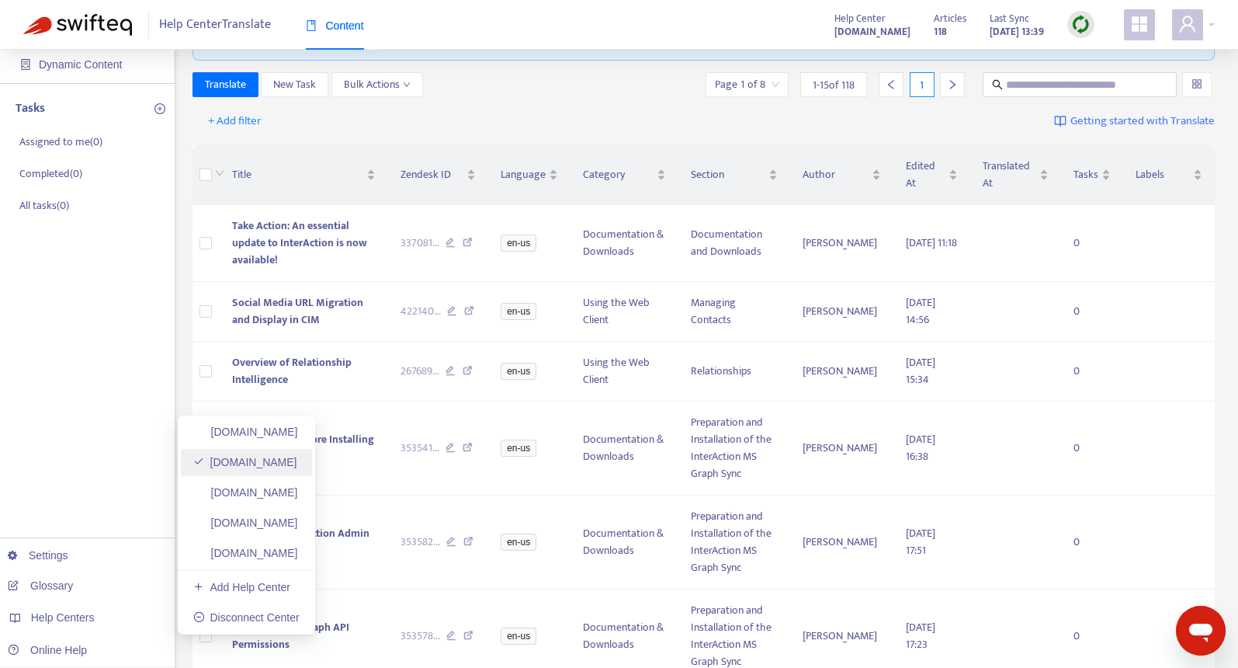
click at [254, 461] on link "[DOMAIN_NAME]" at bounding box center [245, 462] width 104 height 12
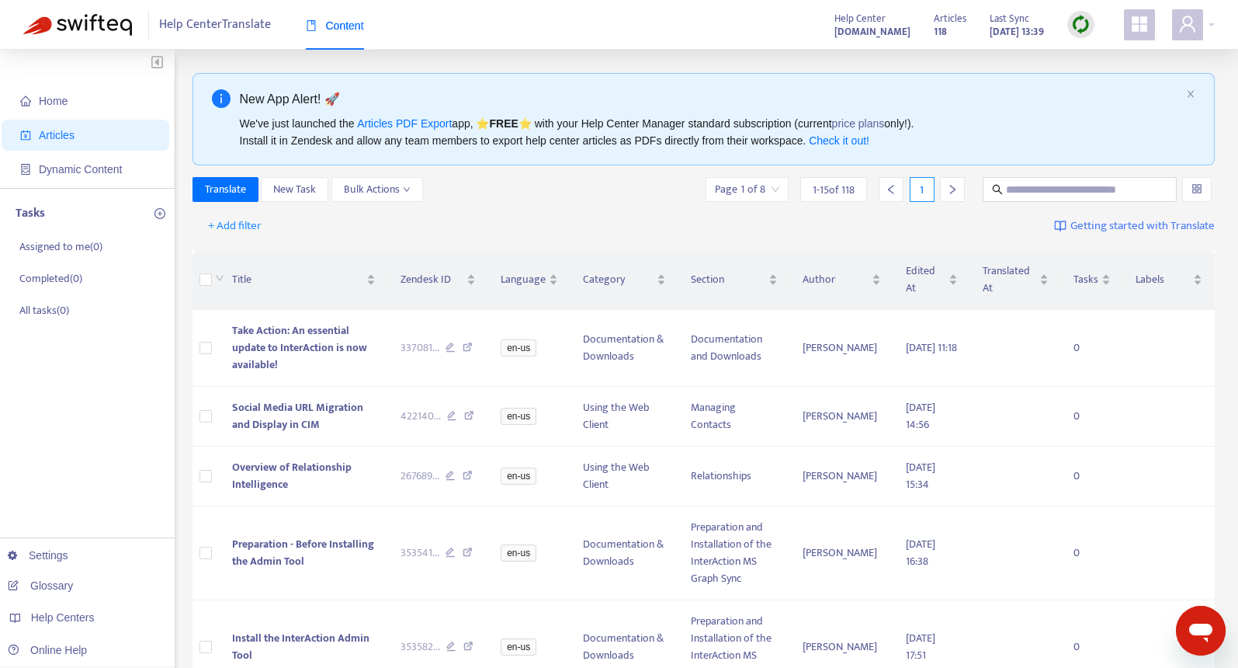
click at [338, 21] on span "Content" at bounding box center [335, 25] width 58 height 12
click at [52, 106] on span "Home" at bounding box center [53, 101] width 29 height 12
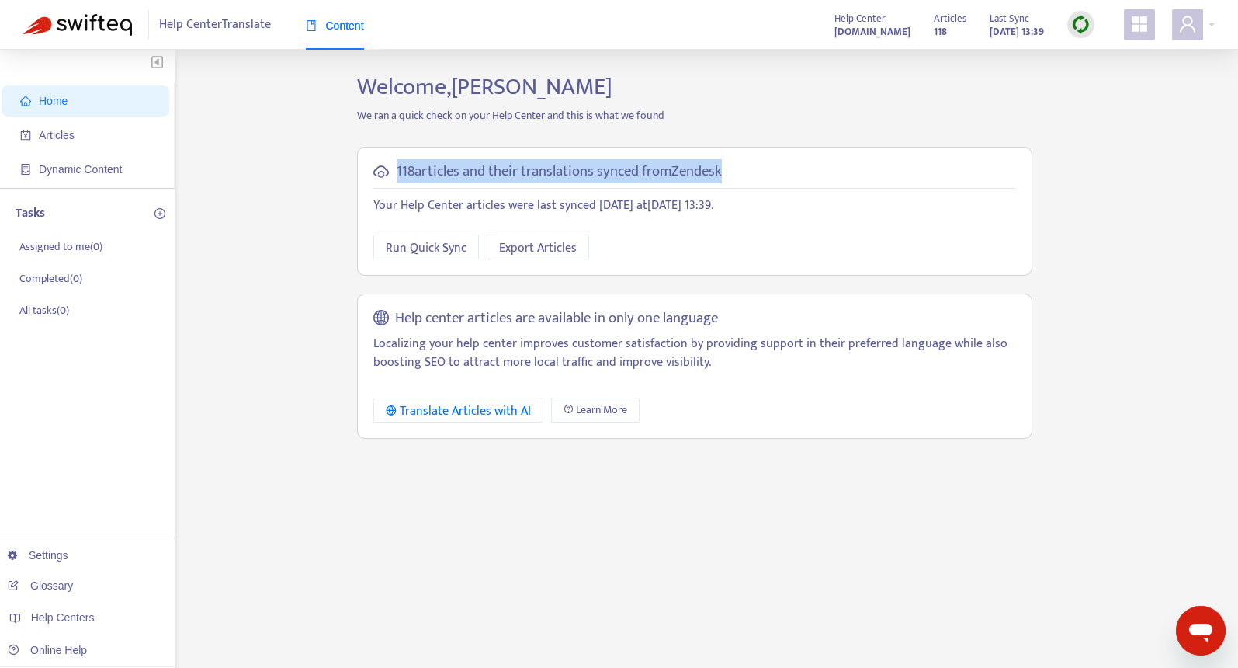
drag, startPoint x: 396, startPoint y: 168, endPoint x: 748, endPoint y: 168, distance: 352.4
click at [748, 168] on div "118 articles and their translations synced from Zendesk" at bounding box center [694, 172] width 643 height 18
